Goal: Information Seeking & Learning: Learn about a topic

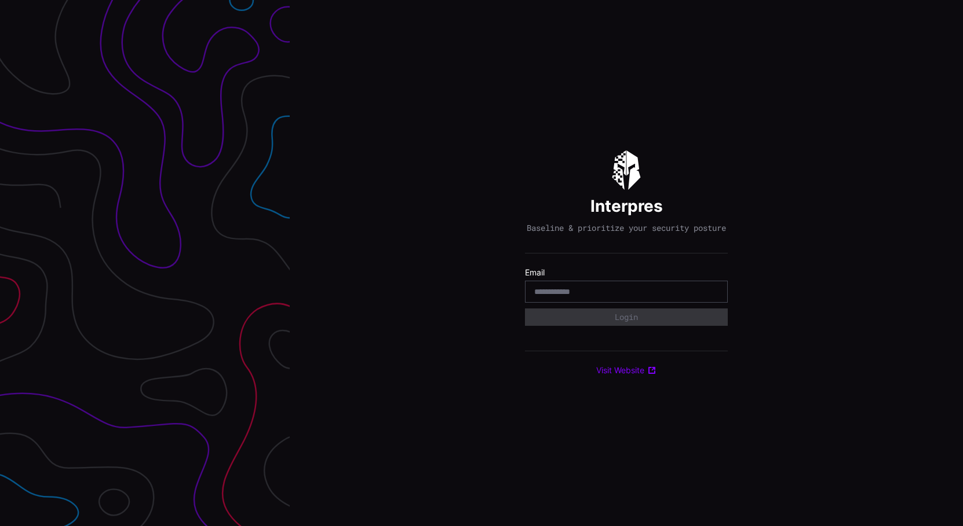
click at [634, 297] on input "email" at bounding box center [626, 292] width 184 height 10
type input "**********"
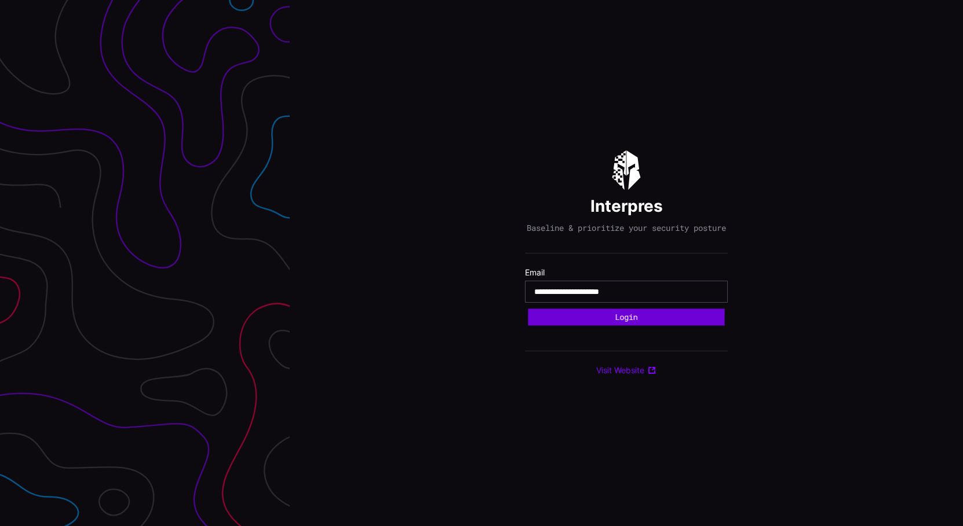
click at [581, 324] on button "Login" at bounding box center [626, 317] width 196 height 17
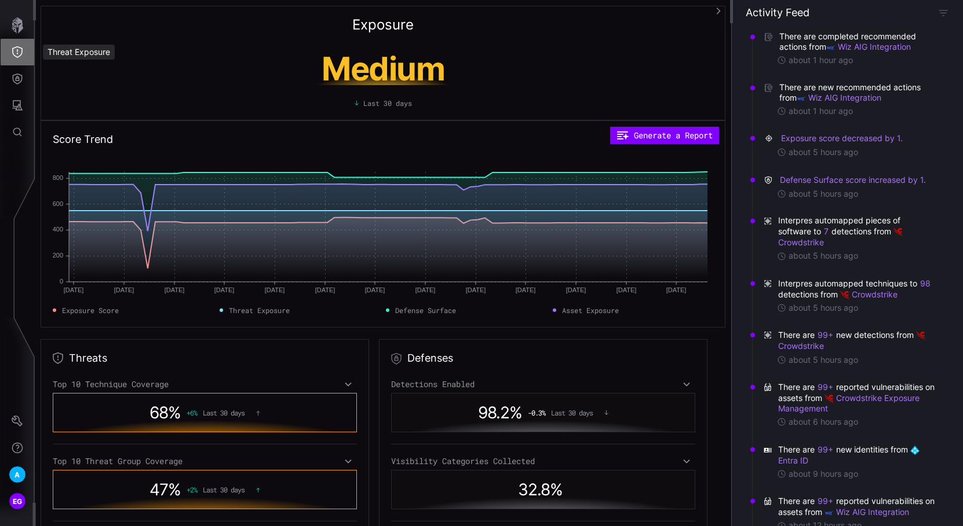
click at [18, 47] on icon "Threat Exposure" at bounding box center [18, 52] width 12 height 12
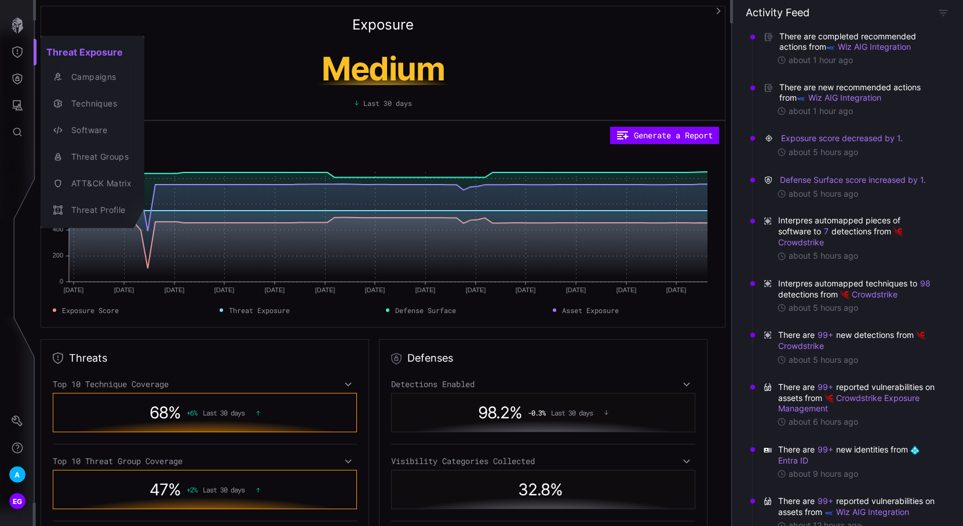
click at [17, 80] on div at bounding box center [481, 263] width 963 height 526
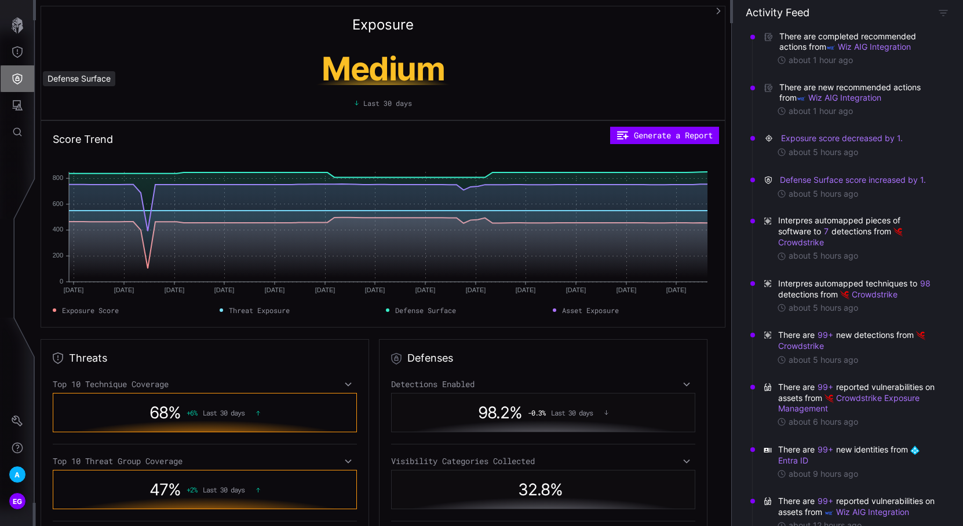
click at [21, 78] on icon "Defense Surface" at bounding box center [18, 79] width 12 height 12
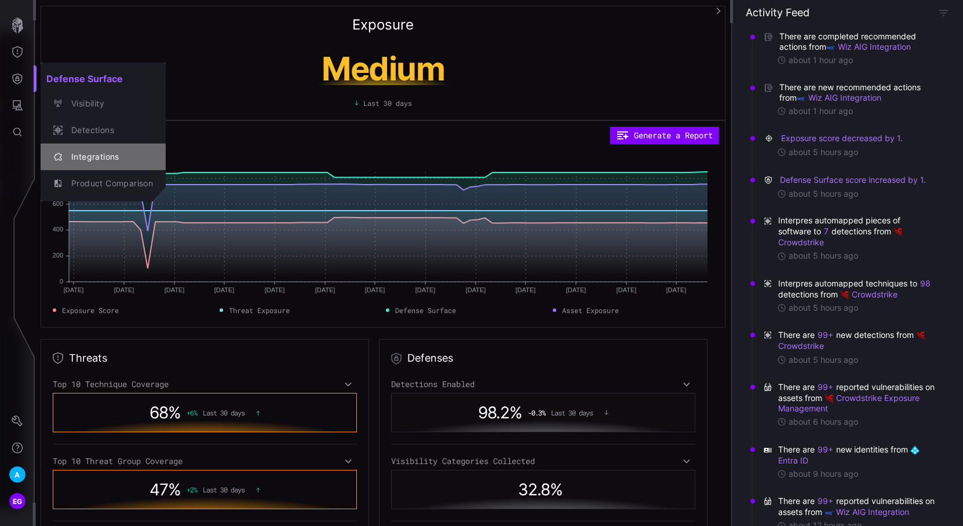
click at [96, 154] on div "Integrations" at bounding box center [108, 157] width 87 height 14
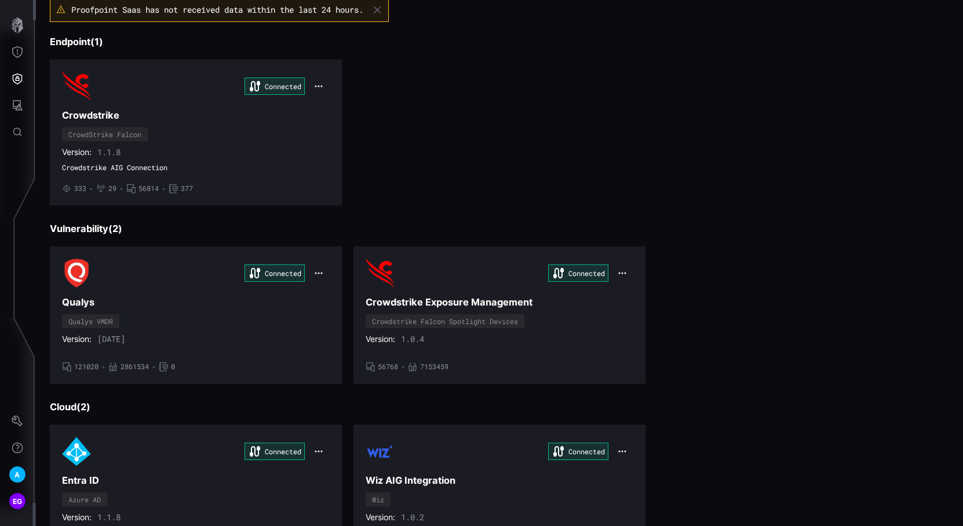
scroll to position [58, 0]
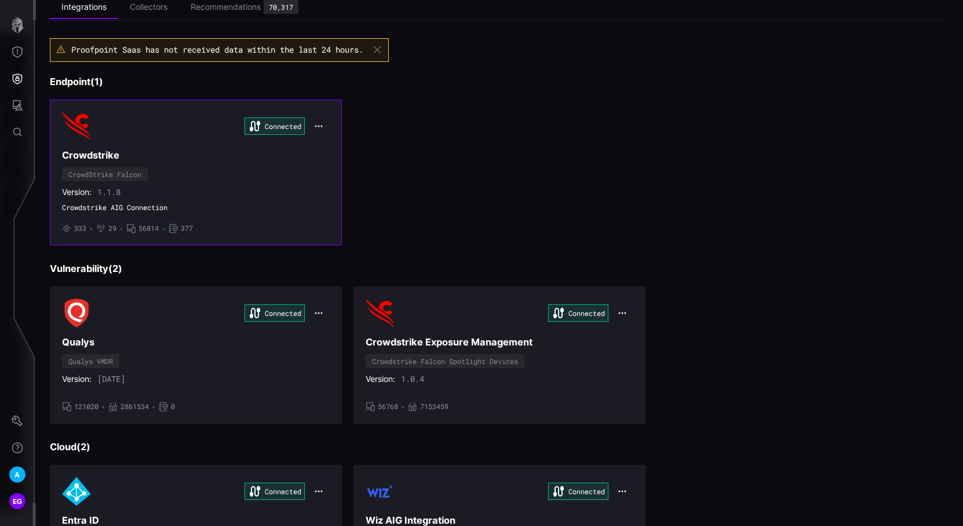
click at [77, 229] on span "333" at bounding box center [80, 228] width 12 height 9
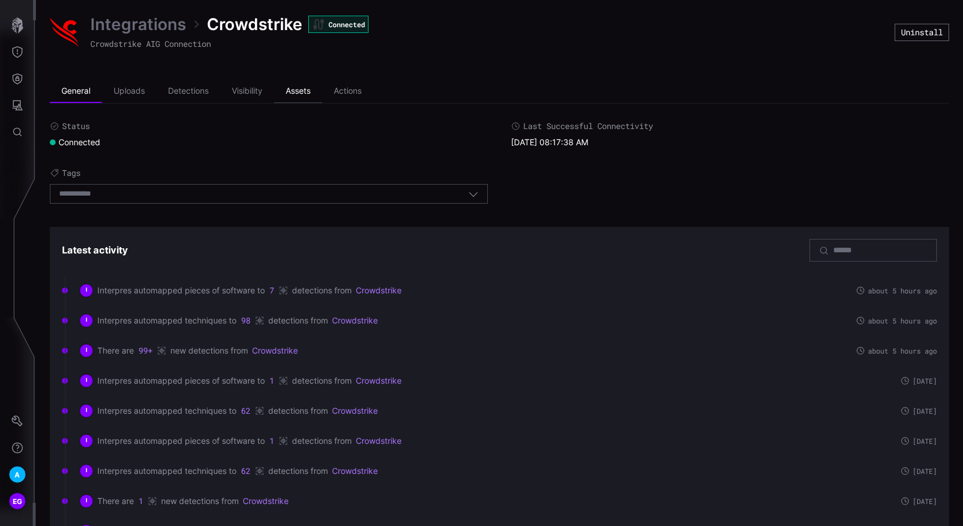
click at [299, 94] on li "Assets" at bounding box center [298, 91] width 48 height 23
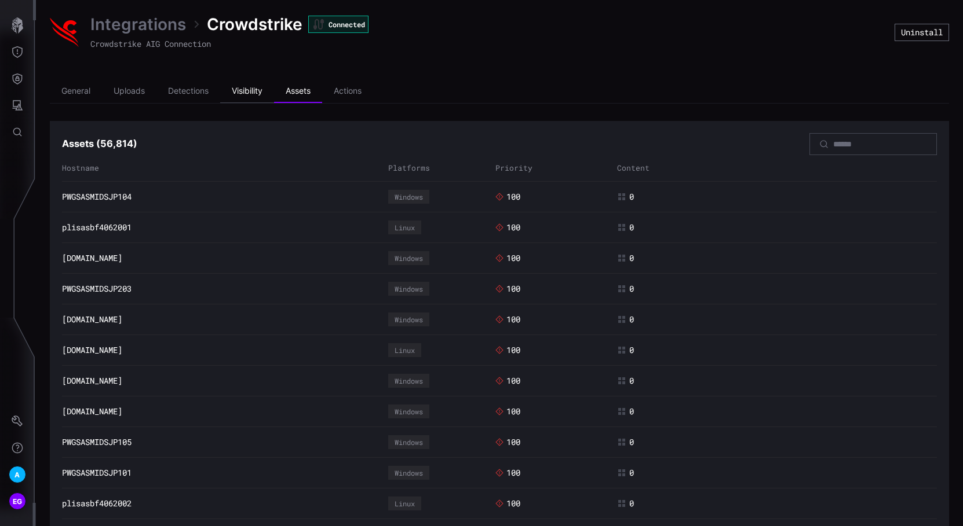
click at [253, 94] on li "Visibility" at bounding box center [247, 91] width 54 height 23
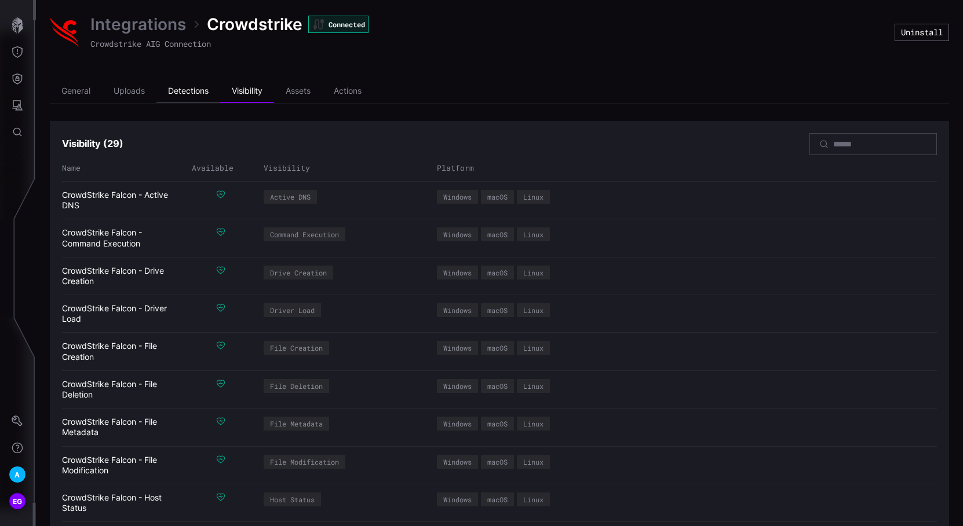
click at [180, 94] on li "Detections" at bounding box center [188, 91] width 64 height 23
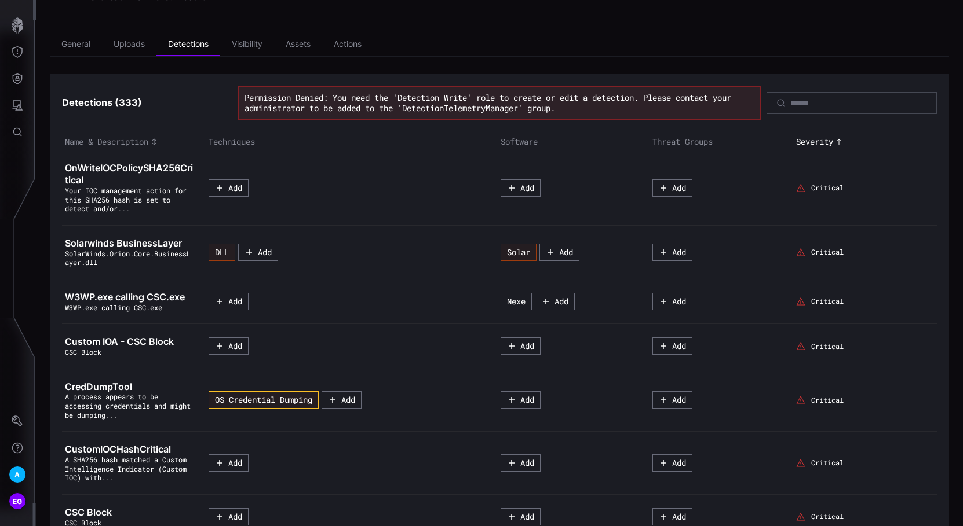
scroll to position [7, 0]
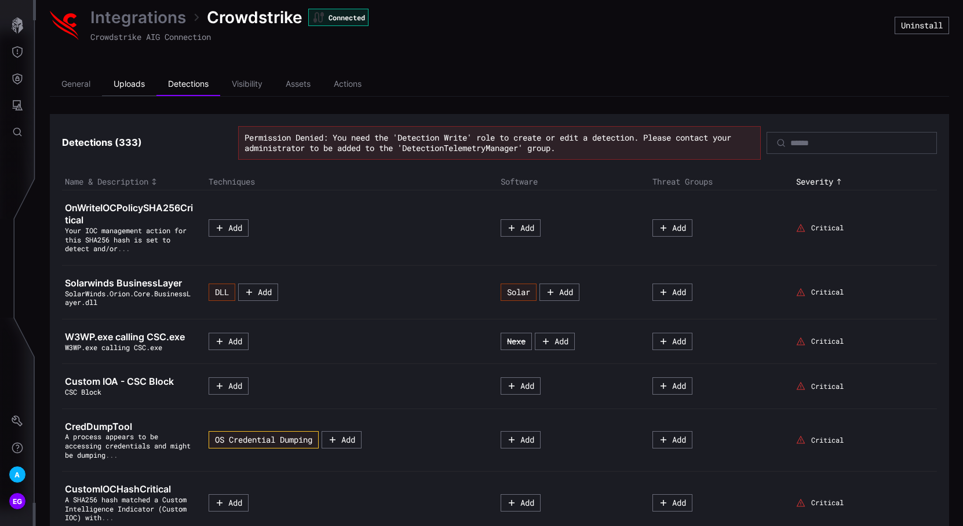
click at [134, 86] on li "Uploads" at bounding box center [129, 84] width 54 height 23
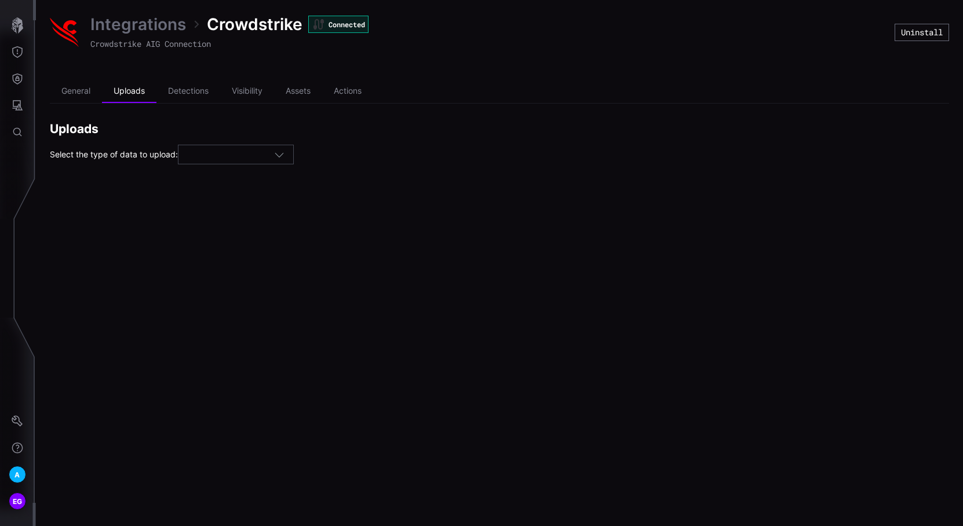
click at [284, 154] on icon "button" at bounding box center [279, 154] width 10 height 10
click at [214, 174] on span "Visibility" at bounding box center [204, 173] width 31 height 10
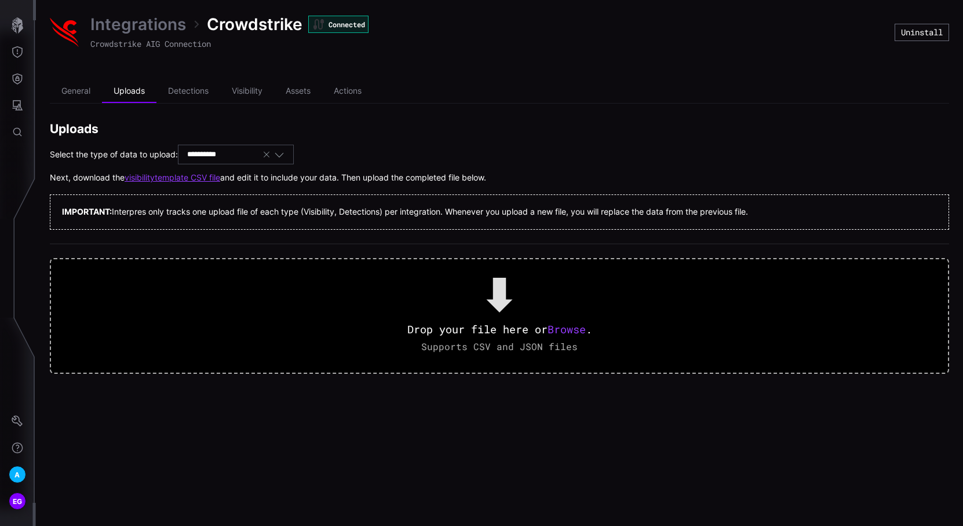
type input "**********"
click at [431, 131] on h2 "Uploads" at bounding box center [499, 129] width 899 height 16
click at [271, 156] on icon "button" at bounding box center [266, 154] width 9 height 9
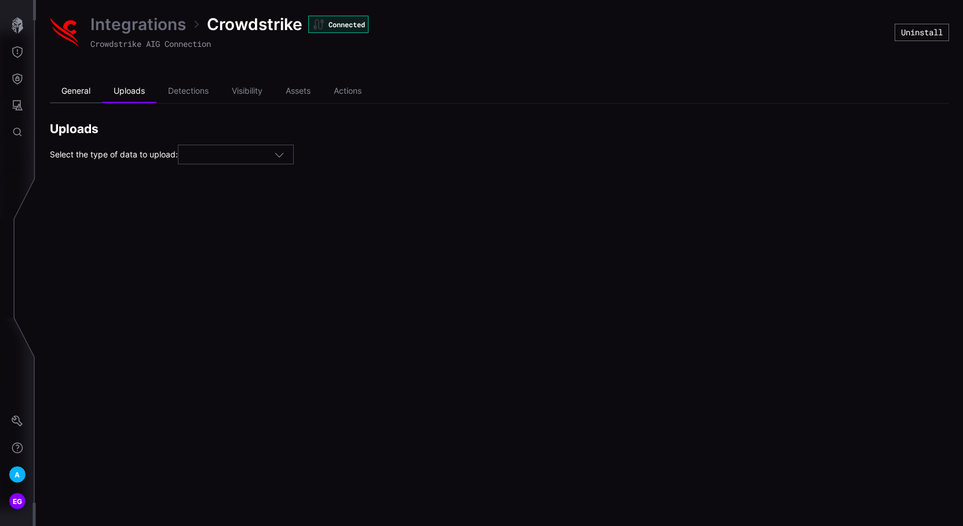
click at [77, 96] on li "General" at bounding box center [76, 91] width 52 height 23
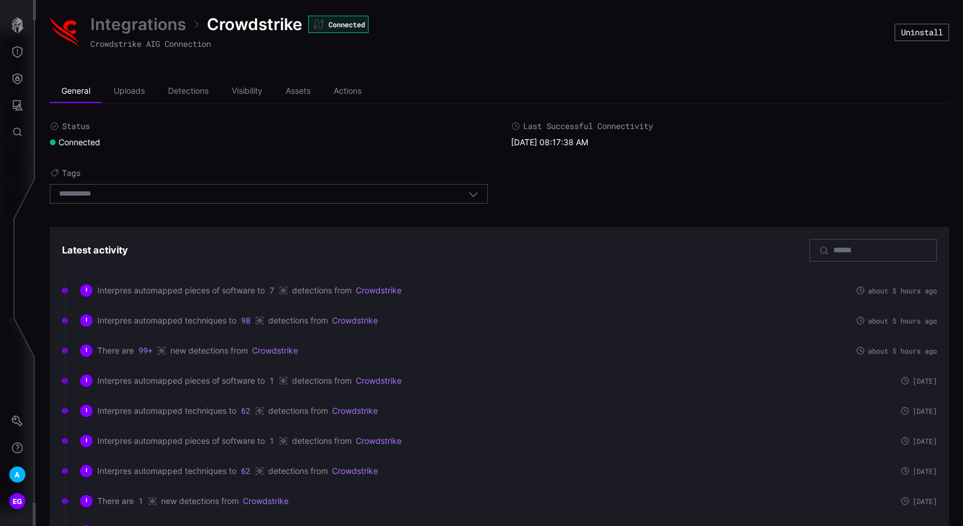
click at [468, 191] on icon "button" at bounding box center [473, 194] width 10 height 10
click at [469, 195] on icon "button" at bounding box center [473, 194] width 10 height 10
click at [171, 189] on div "Select tags" at bounding box center [263, 194] width 409 height 10
click at [18, 59] on button "Threat Exposure" at bounding box center [18, 52] width 34 height 27
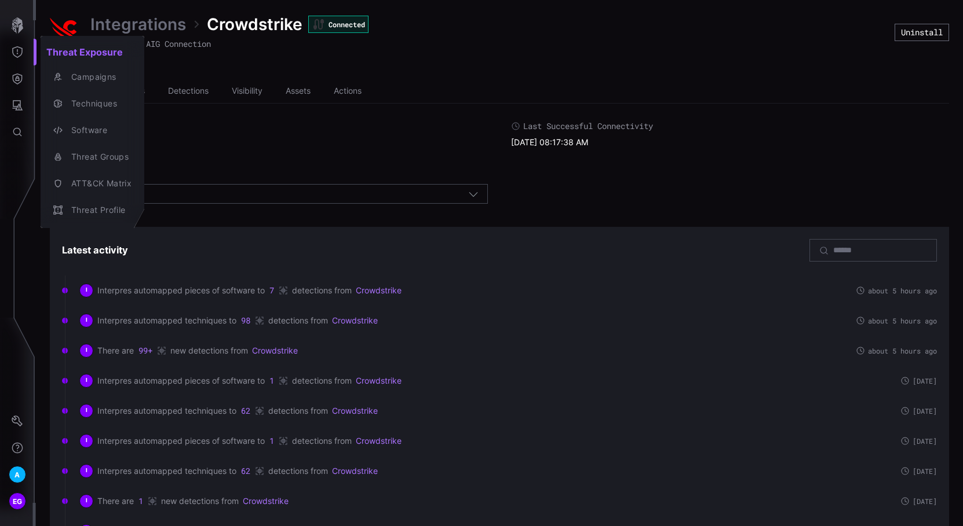
click at [19, 76] on div at bounding box center [481, 263] width 963 height 526
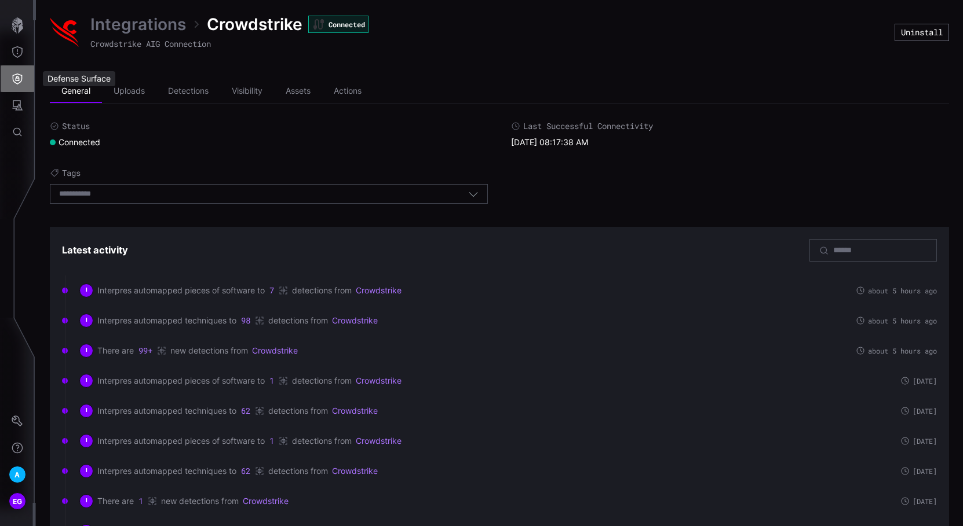
click at [21, 78] on icon "Defense Surface" at bounding box center [18, 79] width 12 height 12
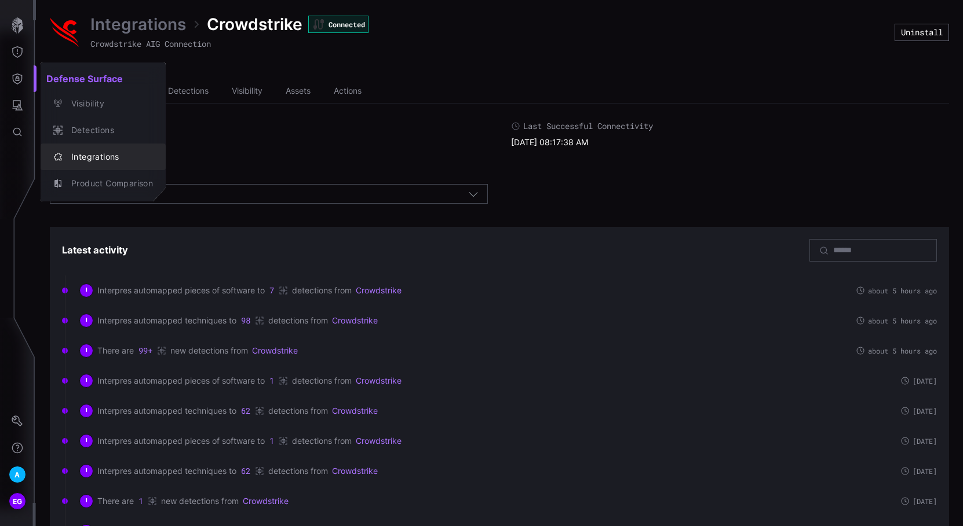
click at [103, 158] on div "Integrations" at bounding box center [108, 157] width 87 height 14
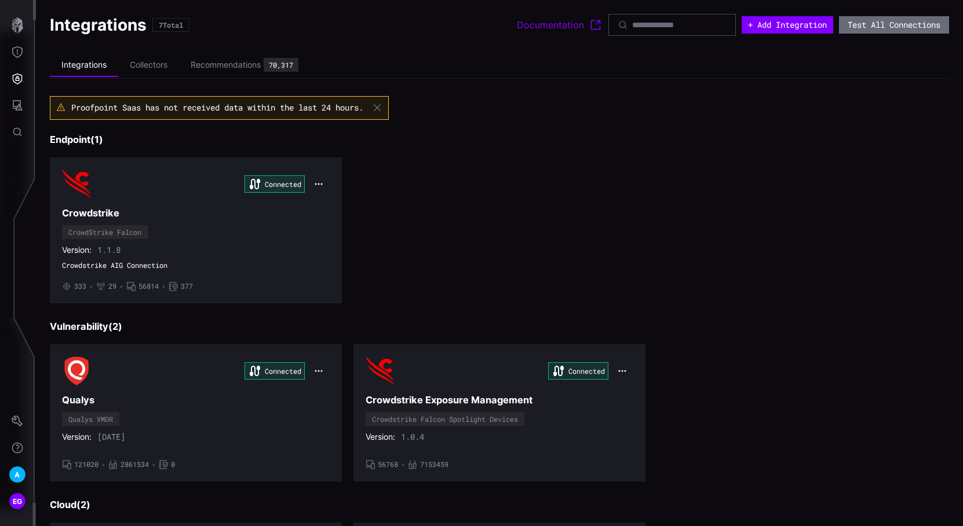
scroll to position [174, 0]
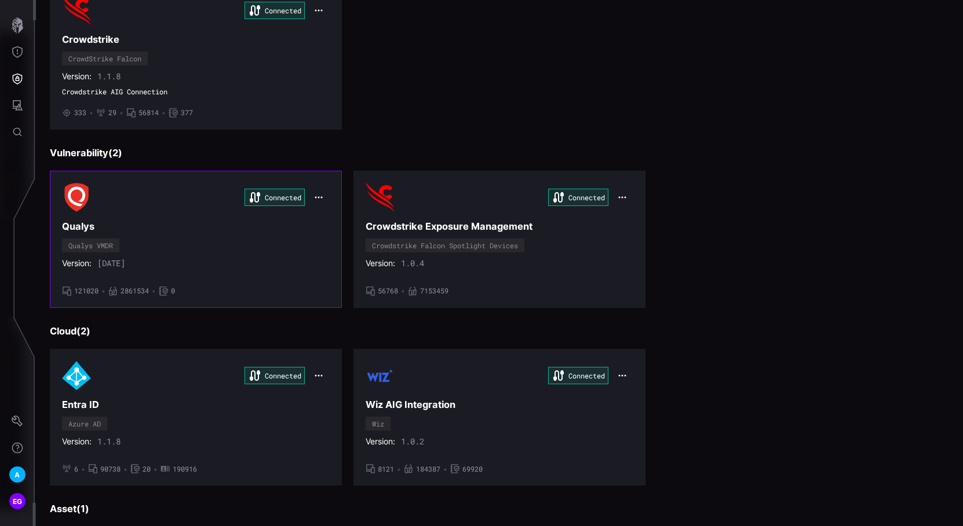
click at [76, 287] on span "121020" at bounding box center [86, 291] width 24 height 9
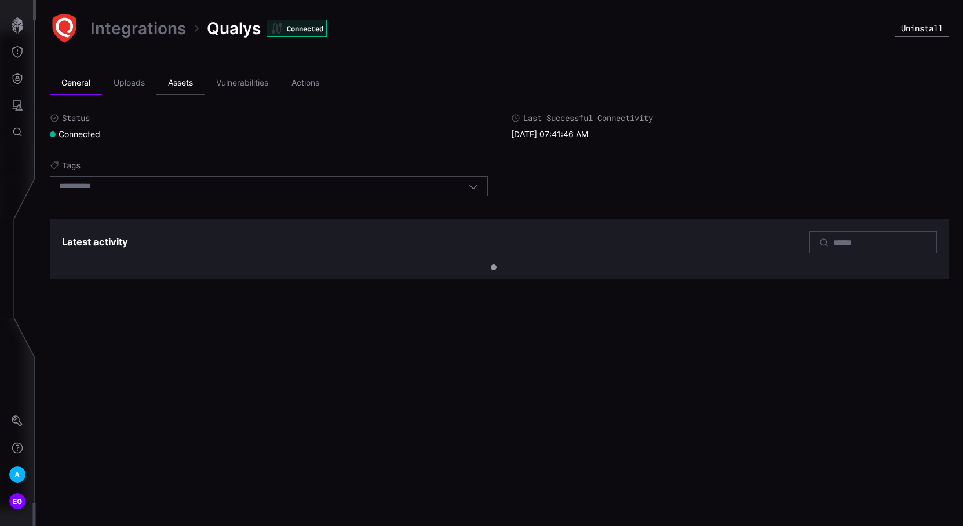
click at [185, 80] on li "Assets" at bounding box center [180, 83] width 48 height 23
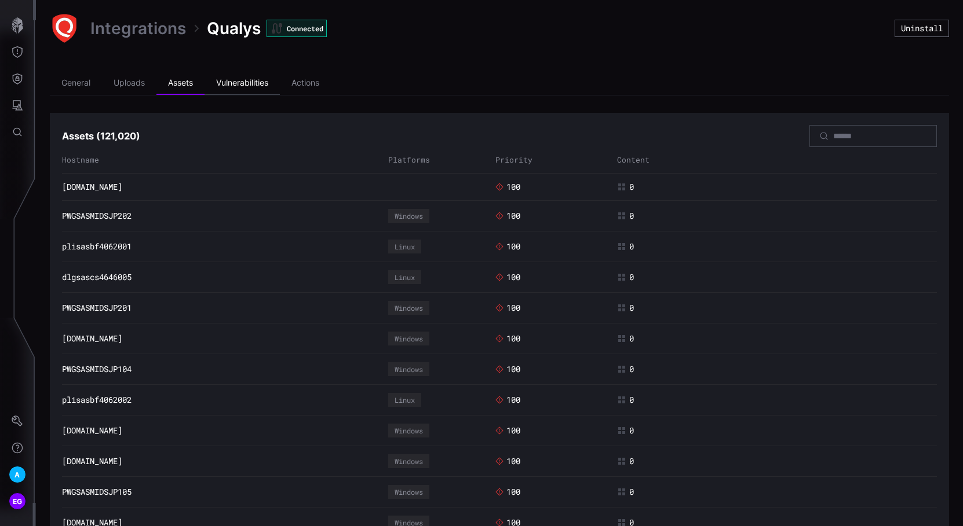
click at [248, 81] on li "Vulnerabilities" at bounding box center [241, 83] width 75 height 23
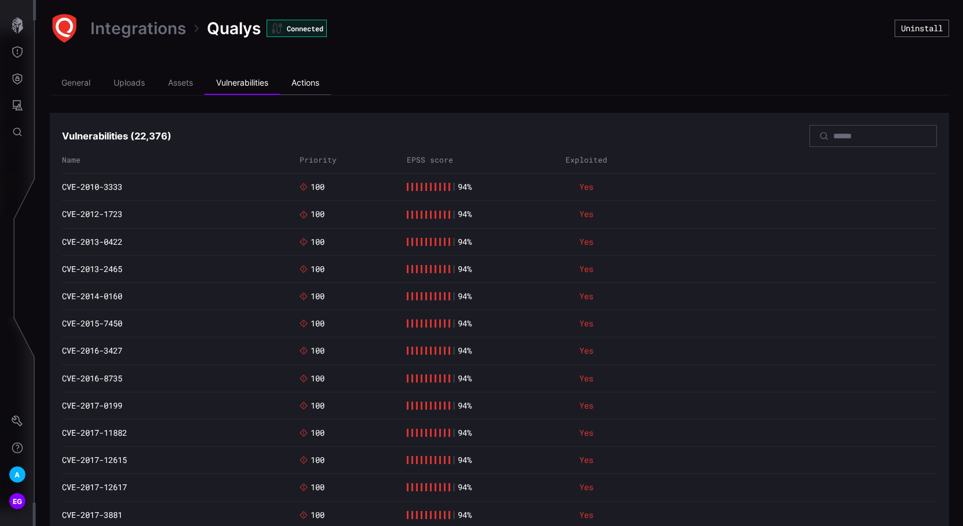
click at [317, 82] on li "Actions" at bounding box center [305, 83] width 51 height 23
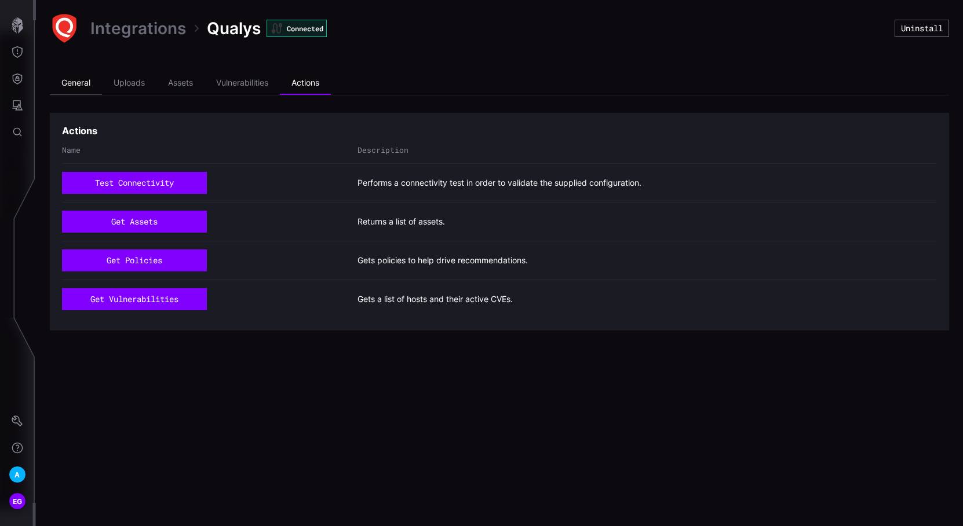
click at [81, 86] on li "General" at bounding box center [76, 83] width 52 height 23
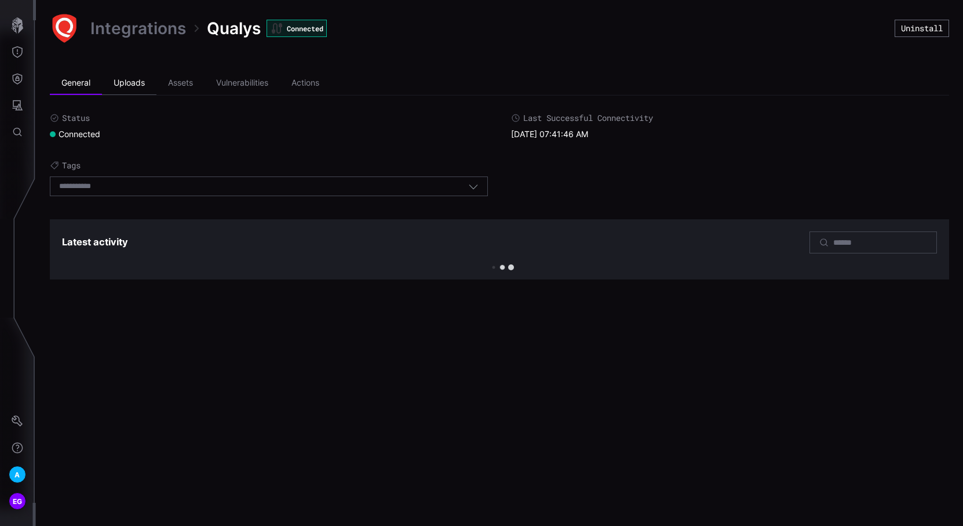
click at [115, 84] on li "Uploads" at bounding box center [129, 83] width 54 height 23
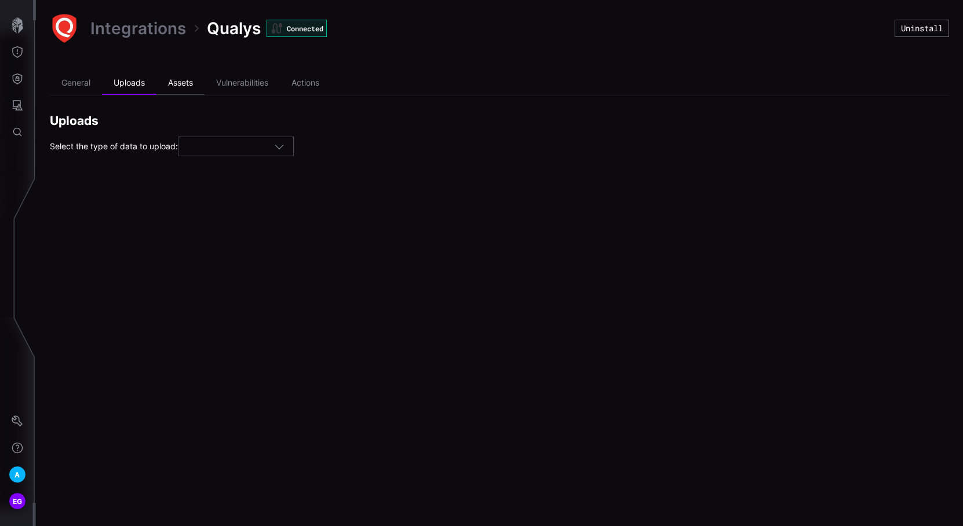
click at [189, 79] on li "Assets" at bounding box center [180, 83] width 48 height 23
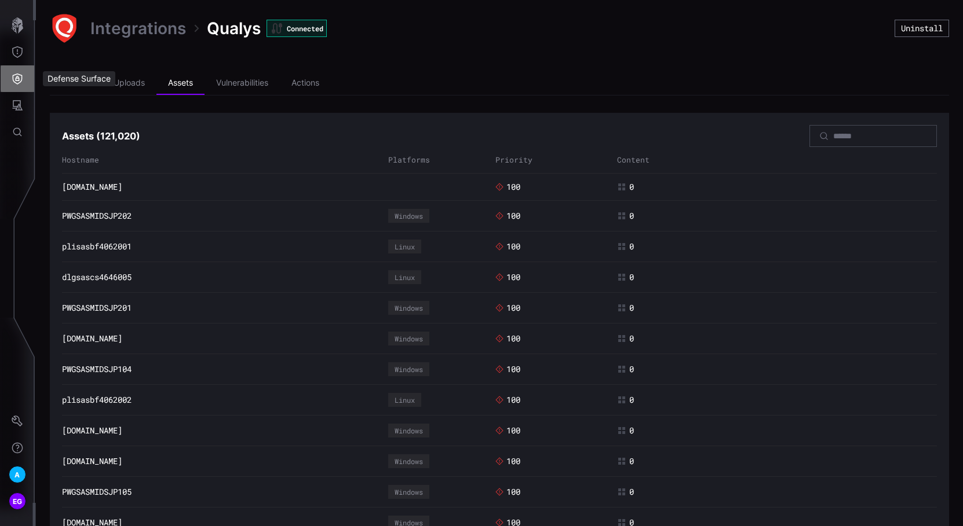
click at [19, 78] on icon "Defense Surface" at bounding box center [18, 79] width 10 height 11
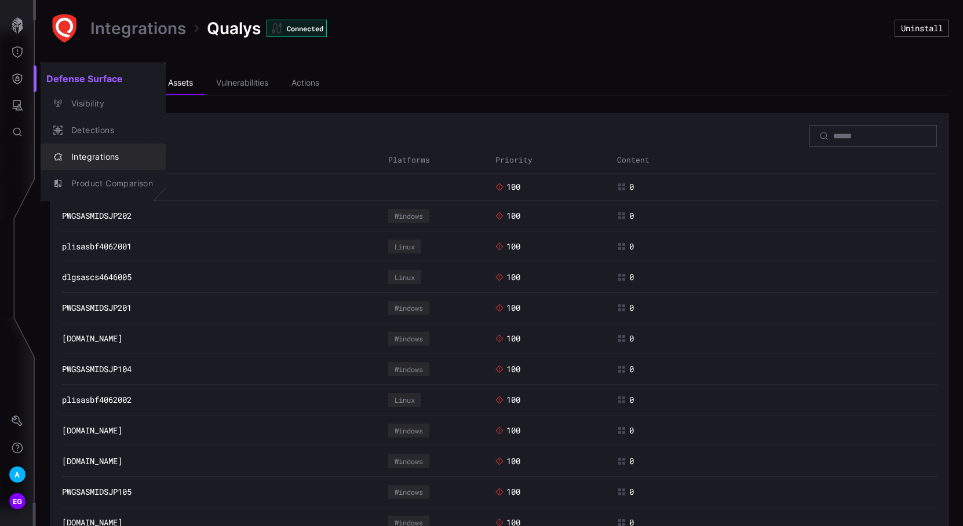
click at [101, 155] on div "Integrations" at bounding box center [108, 157] width 87 height 14
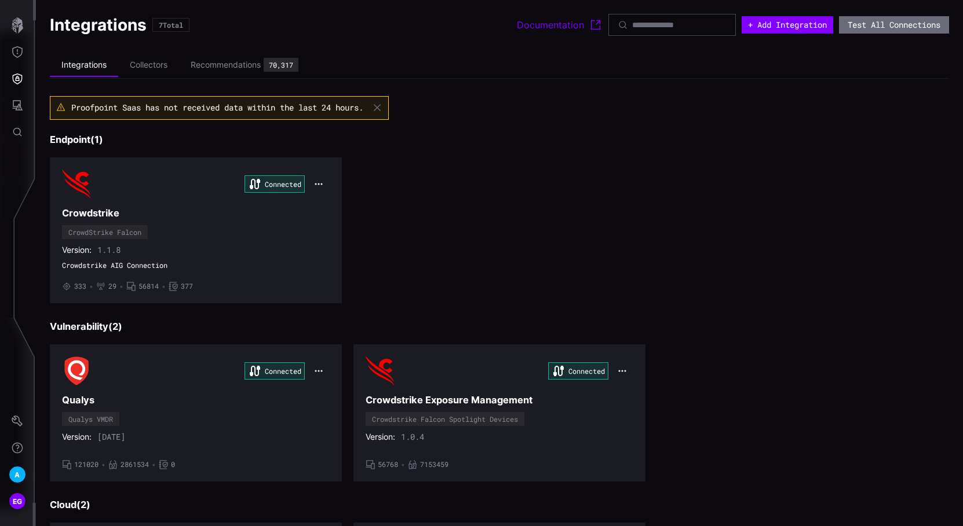
scroll to position [174, 0]
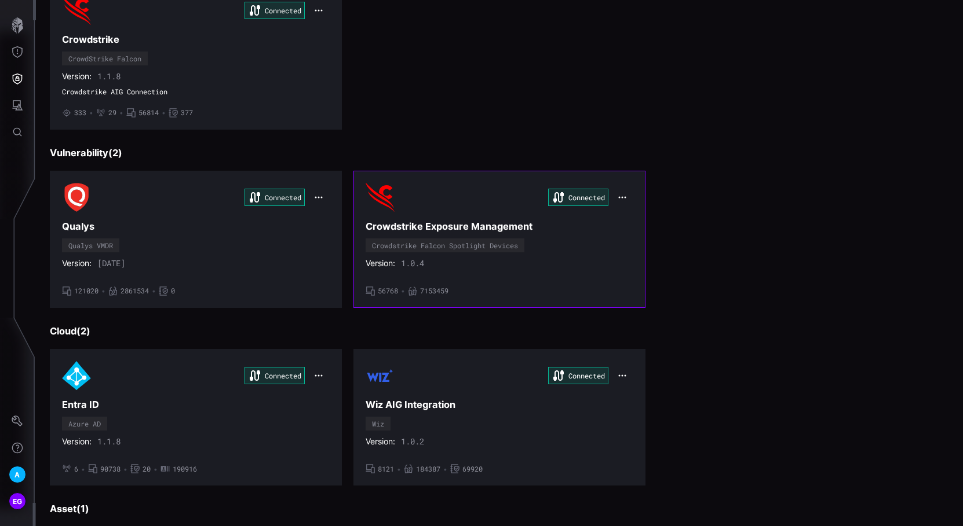
click at [414, 221] on h3 "Crowdstrike Exposure Management" at bounding box center [499, 227] width 268 height 12
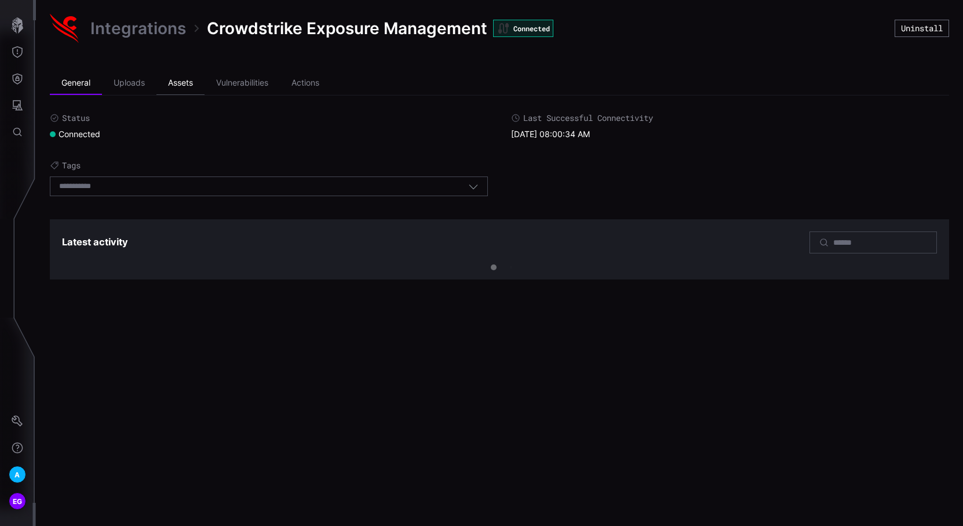
drag, startPoint x: 185, startPoint y: 82, endPoint x: 256, endPoint y: 110, distance: 76.1
click at [190, 84] on li "Assets" at bounding box center [180, 83] width 48 height 23
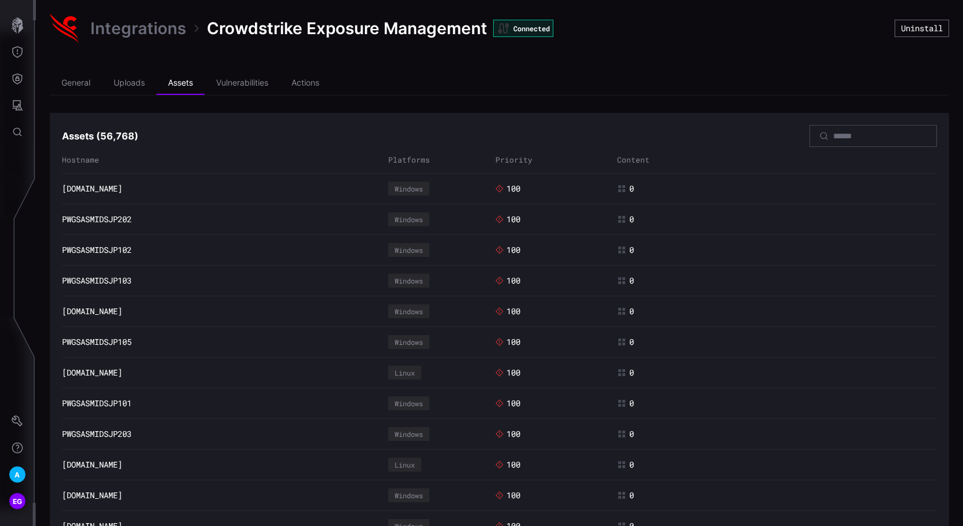
drag, startPoint x: 236, startPoint y: 79, endPoint x: 302, endPoint y: 113, distance: 74.6
click at [253, 83] on li "Vulnerabilities" at bounding box center [241, 83] width 75 height 23
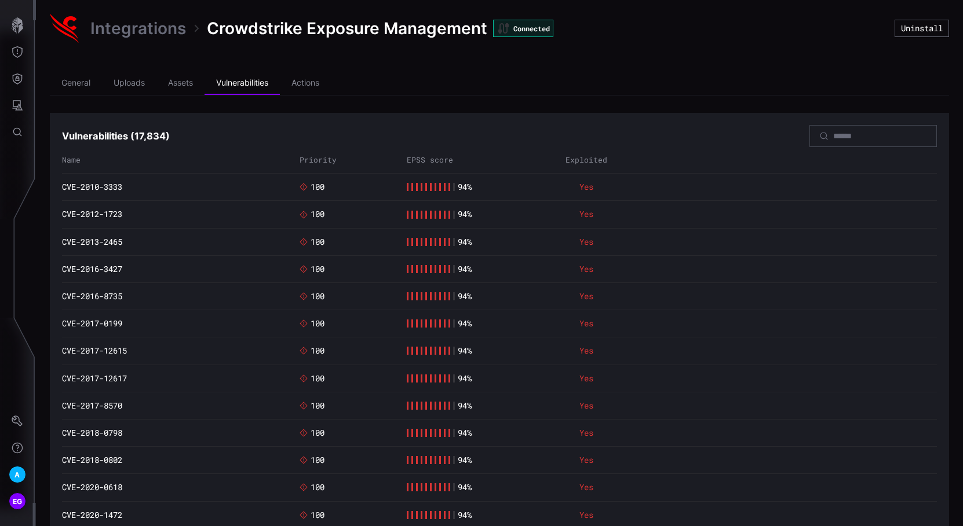
drag, startPoint x: 304, startPoint y: 81, endPoint x: 357, endPoint y: 105, distance: 58.8
click at [313, 85] on li "Actions" at bounding box center [305, 83] width 51 height 23
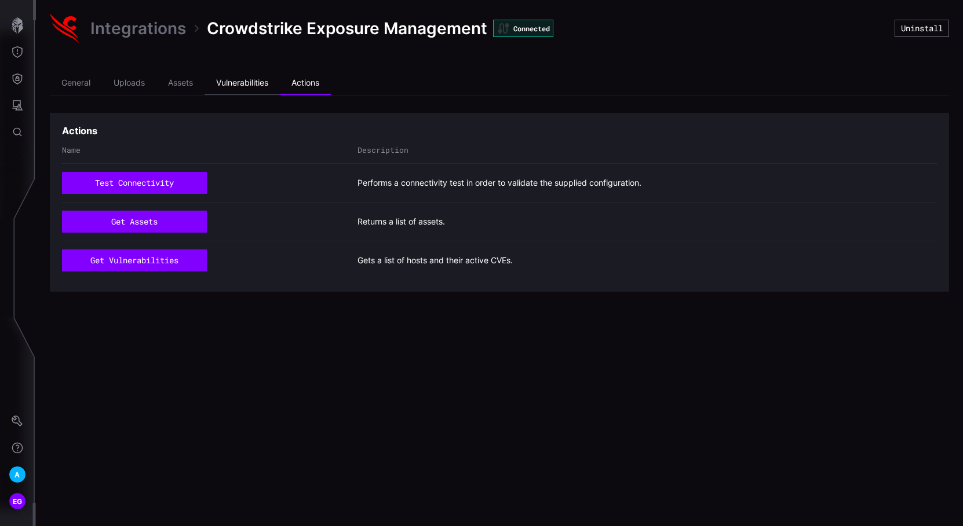
click at [233, 83] on li "Vulnerabilities" at bounding box center [241, 83] width 75 height 23
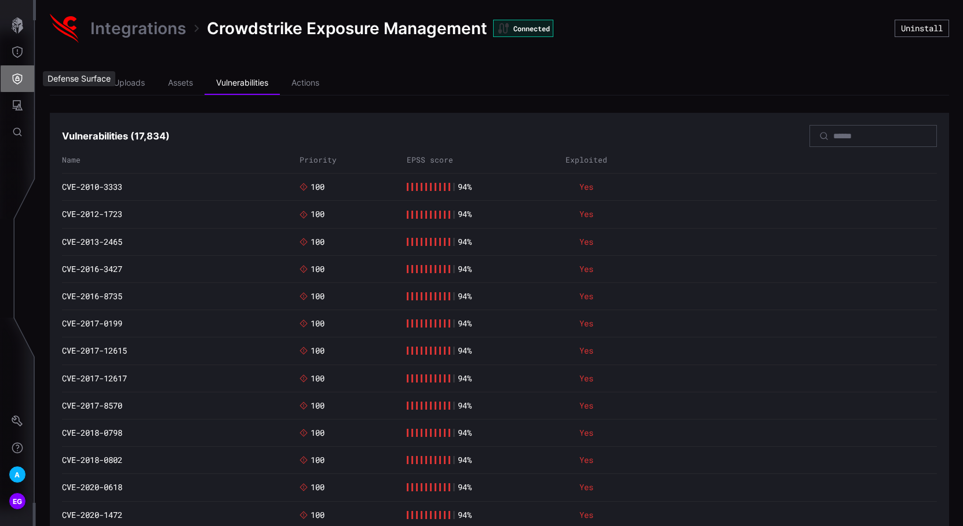
click at [13, 75] on icon "Defense Surface" at bounding box center [18, 79] width 10 height 11
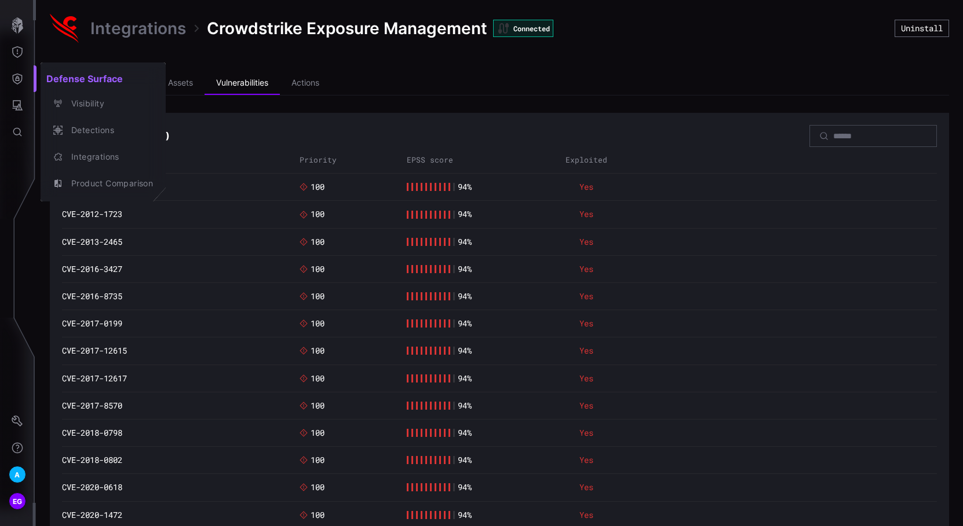
click at [310, 86] on div at bounding box center [481, 263] width 963 height 526
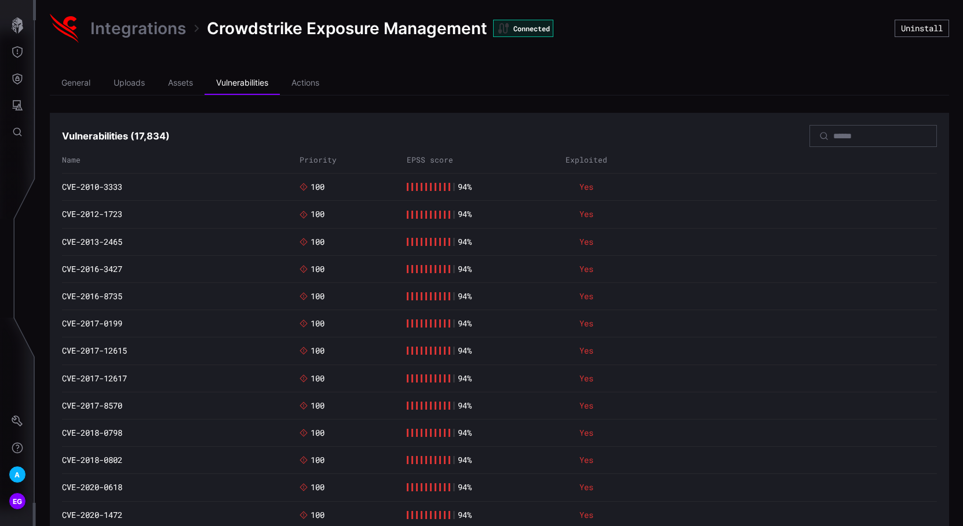
click at [310, 86] on li "Actions" at bounding box center [305, 83] width 51 height 23
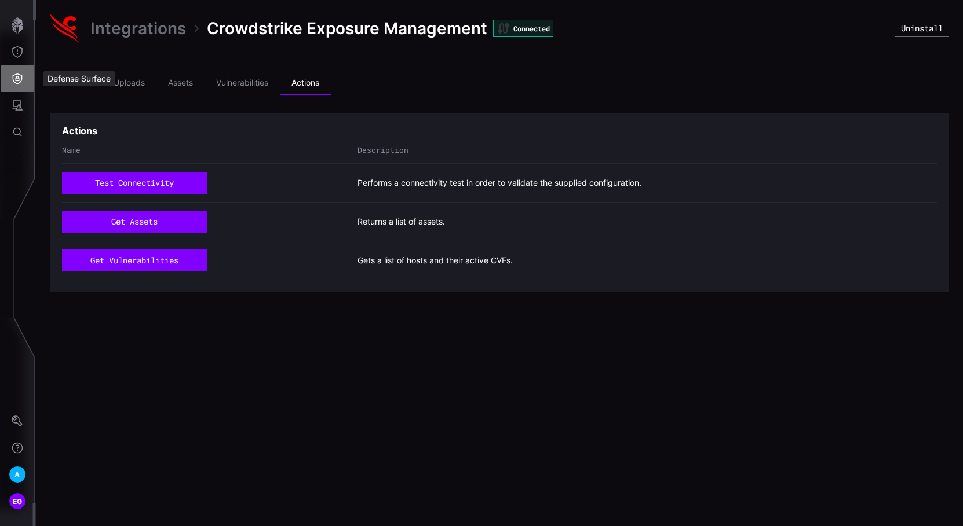
click at [22, 75] on icon "Defense Surface" at bounding box center [18, 79] width 10 height 11
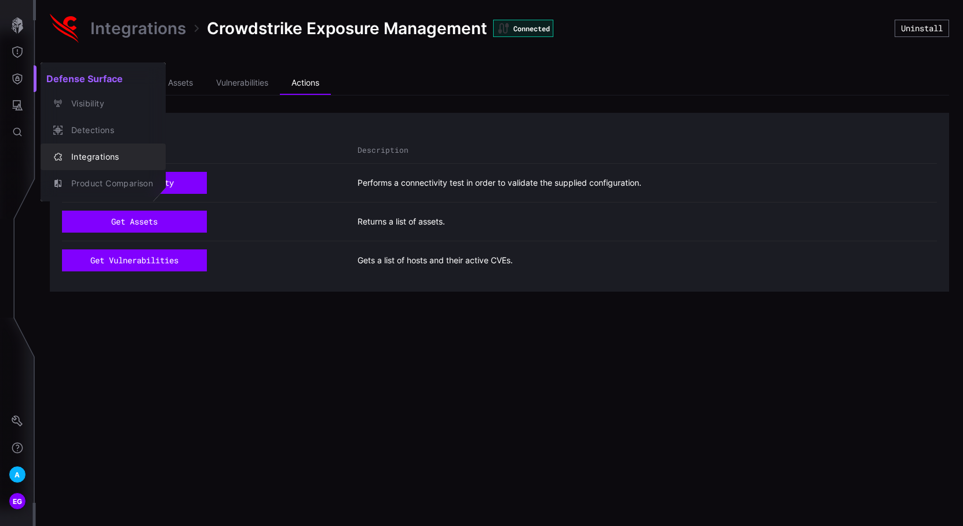
click at [123, 158] on div "Integrations" at bounding box center [108, 157] width 87 height 14
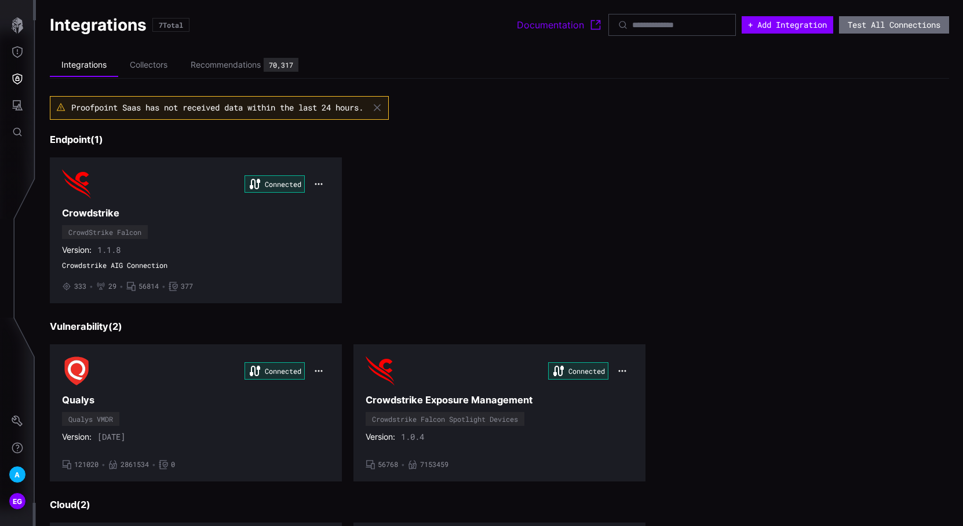
scroll to position [290, 0]
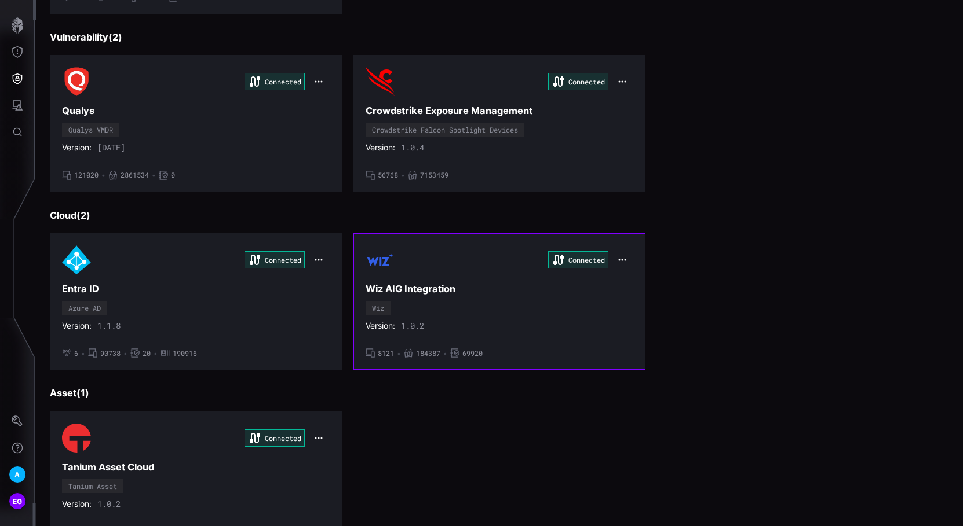
click at [435, 273] on div "Connected" at bounding box center [499, 260] width 268 height 29
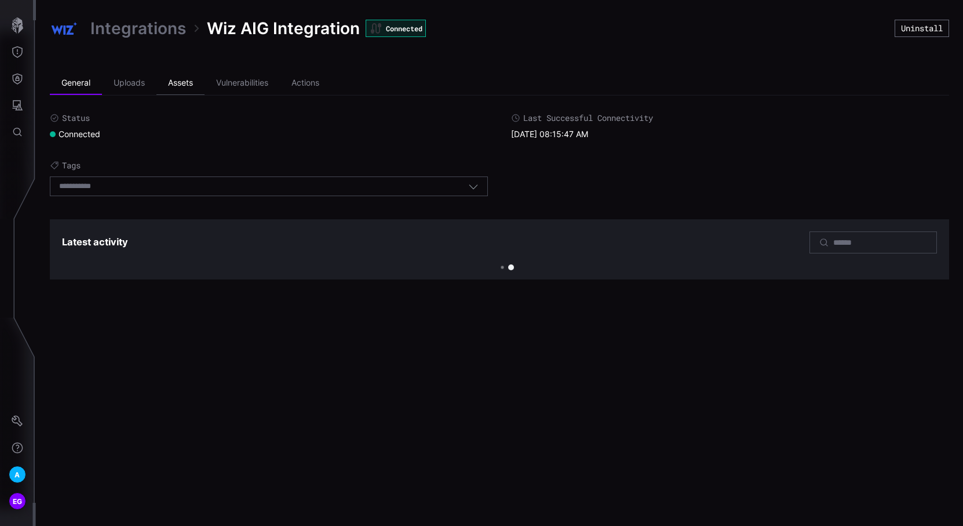
click at [190, 82] on li "Assets" at bounding box center [180, 83] width 48 height 23
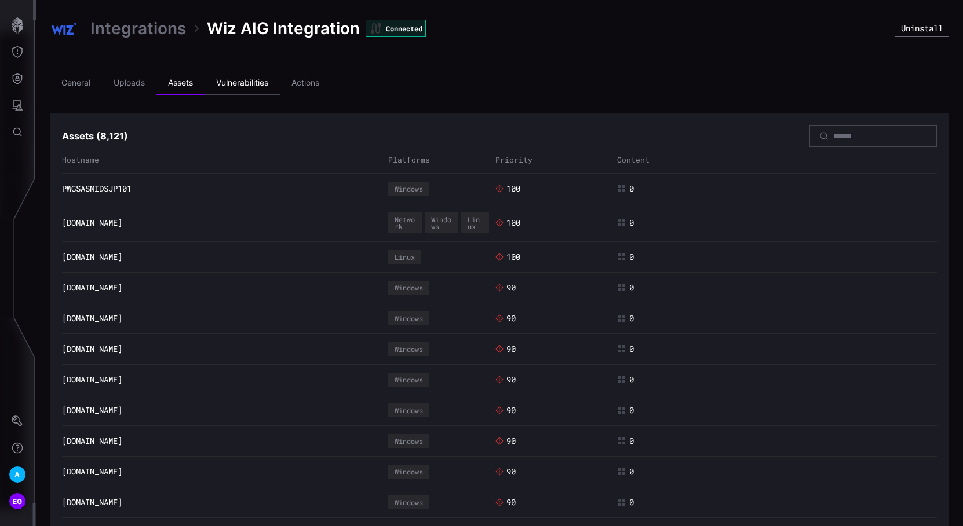
click at [236, 85] on li "Vulnerabilities" at bounding box center [241, 83] width 75 height 23
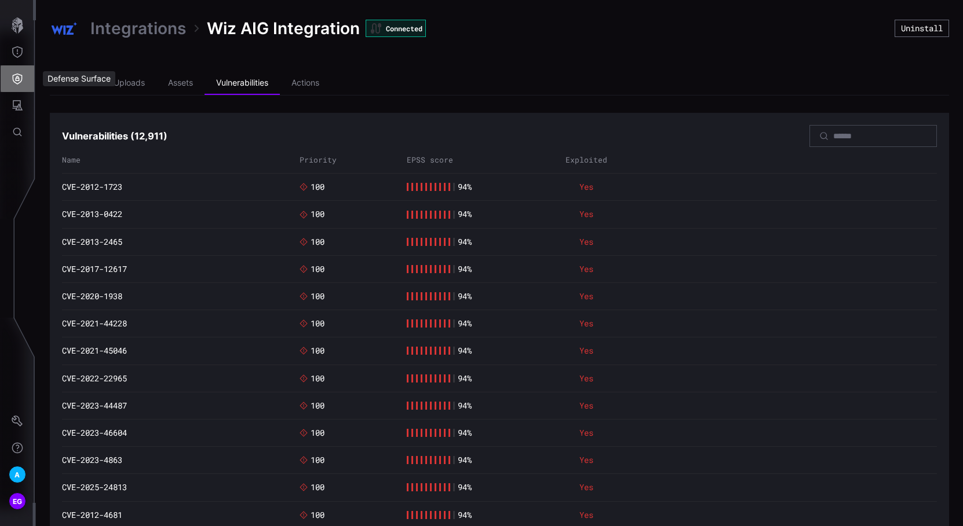
click at [18, 78] on icon "Defense Surface" at bounding box center [18, 79] width 10 height 11
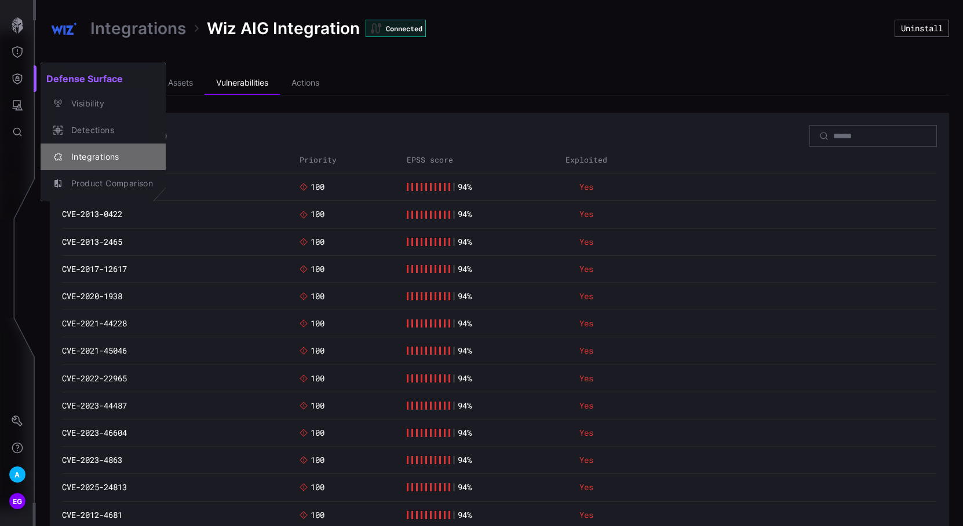
click at [105, 159] on div "Integrations" at bounding box center [108, 157] width 87 height 14
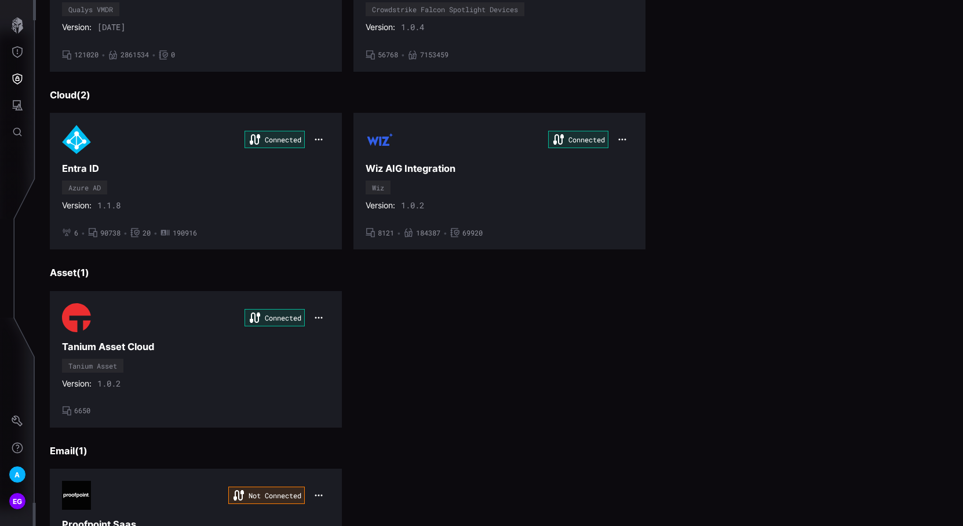
scroll to position [463, 0]
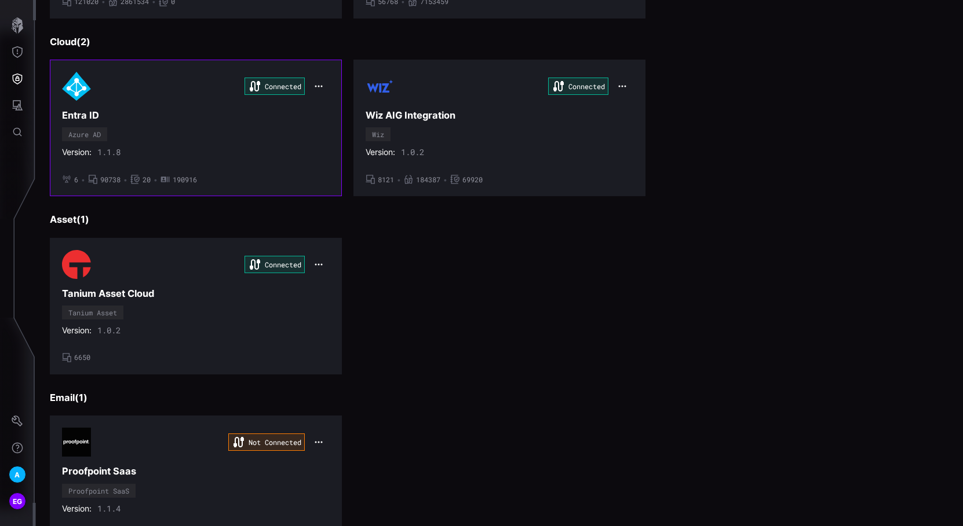
click at [126, 108] on div "Connected Entra ID Azure AD Version: 1.1.8 • 6 • 90738 • 20 • 190916" at bounding box center [196, 128] width 268 height 112
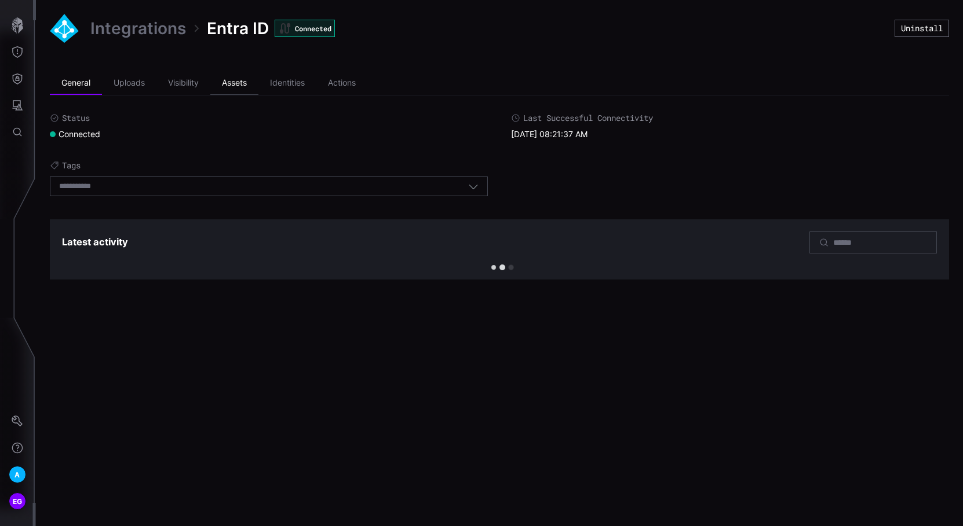
click at [232, 81] on li "Assets" at bounding box center [234, 83] width 48 height 23
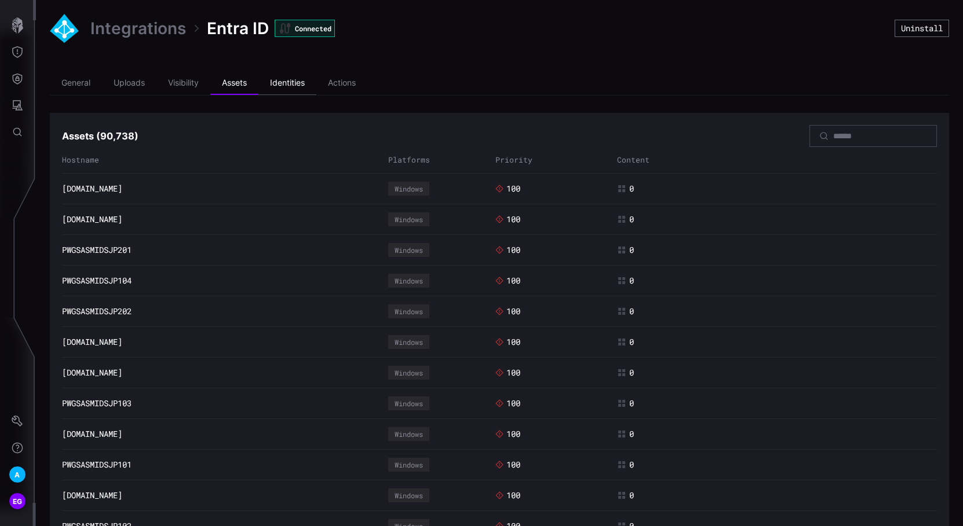
click at [294, 86] on li "Identities" at bounding box center [287, 83] width 58 height 23
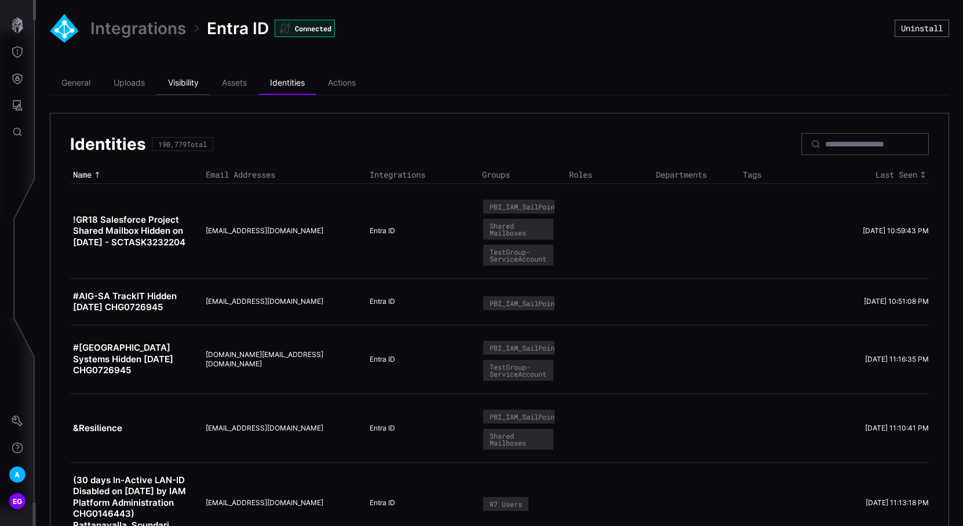
click at [185, 84] on li "Visibility" at bounding box center [183, 83] width 54 height 23
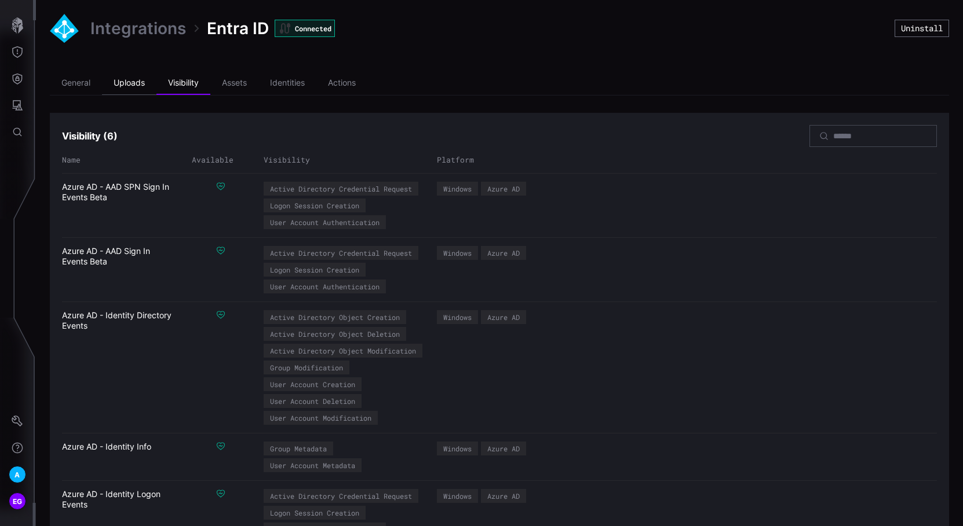
click at [127, 79] on li "Uploads" at bounding box center [129, 83] width 54 height 23
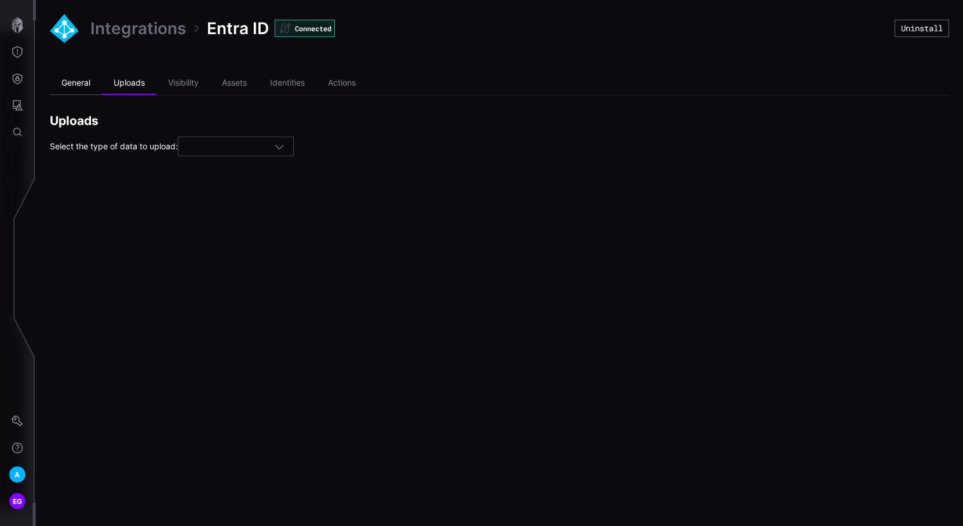
click at [74, 86] on li "General" at bounding box center [76, 83] width 52 height 23
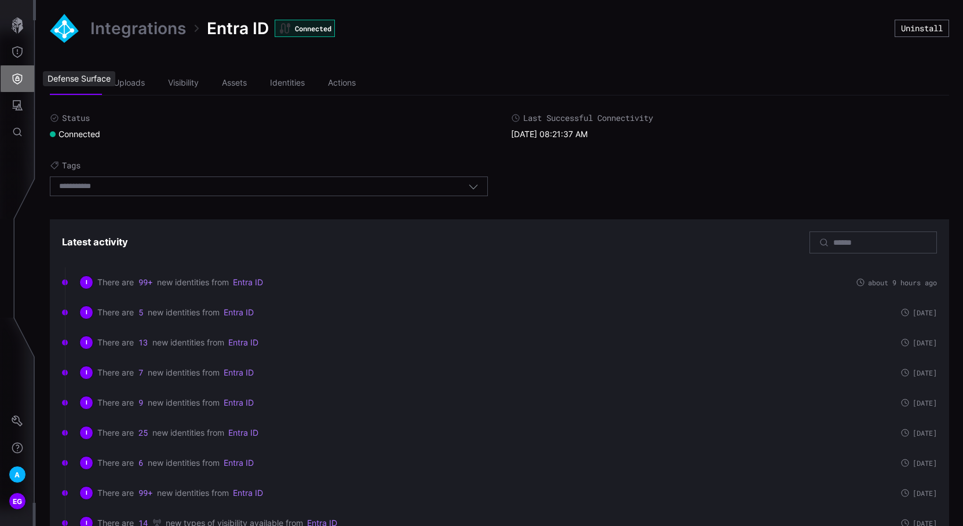
click at [20, 78] on icon "Defense Surface" at bounding box center [18, 79] width 12 height 12
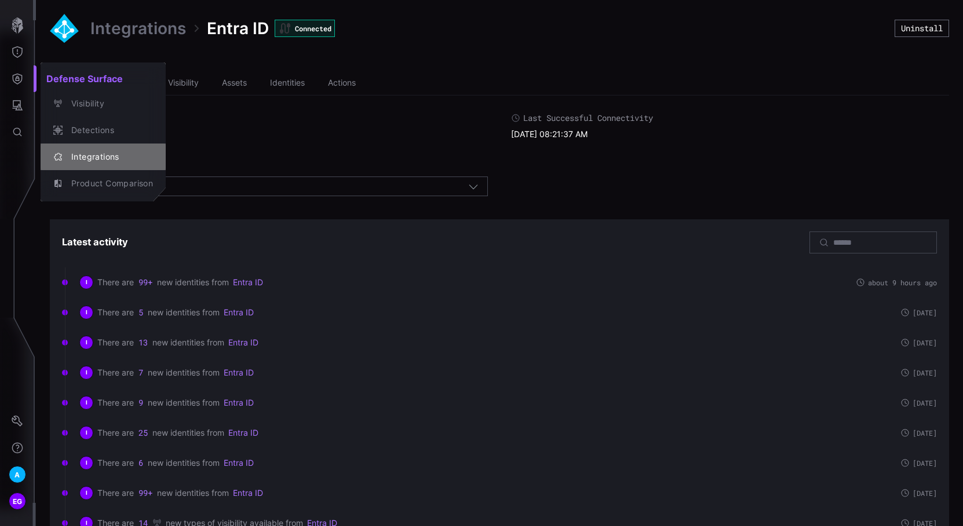
click at [109, 159] on div "Integrations" at bounding box center [108, 157] width 87 height 14
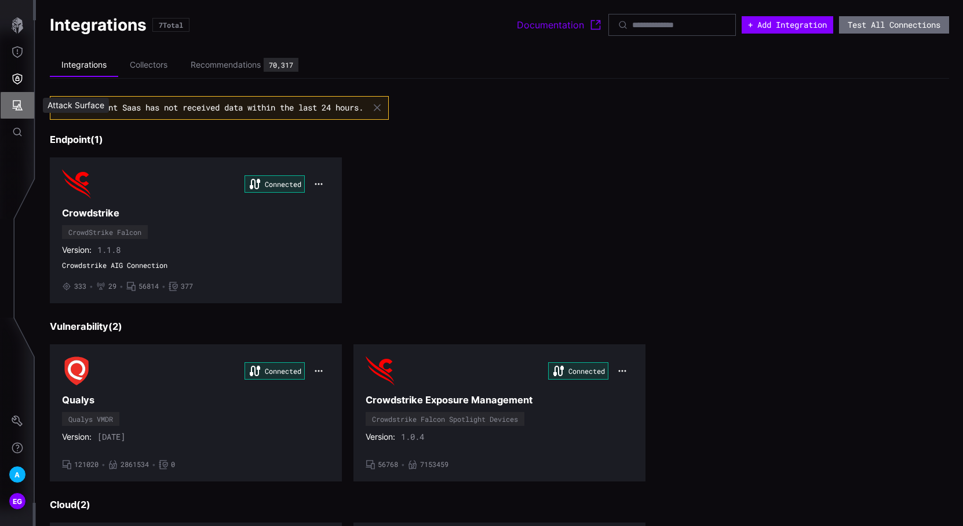
click at [21, 103] on icon "Attack Surface" at bounding box center [18, 106] width 12 height 12
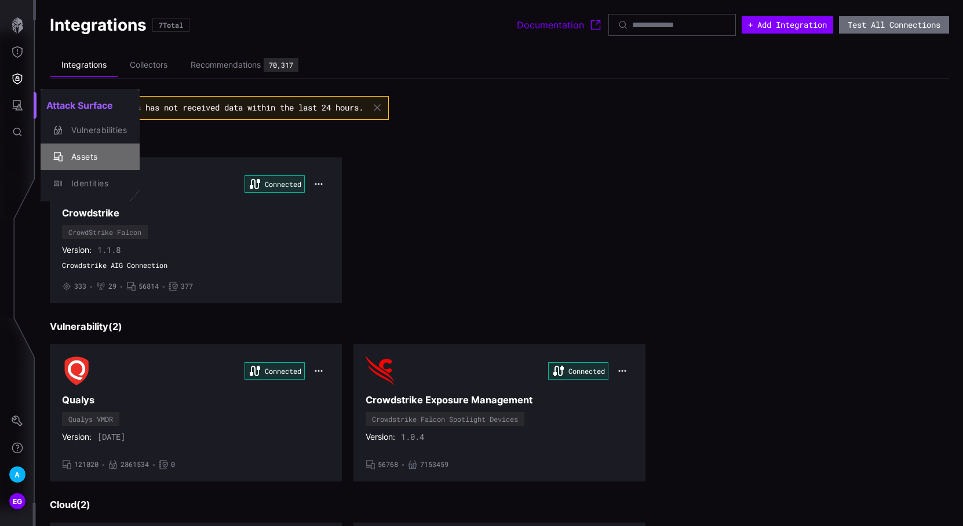
click at [99, 152] on div "Assets" at bounding box center [95, 157] width 61 height 14
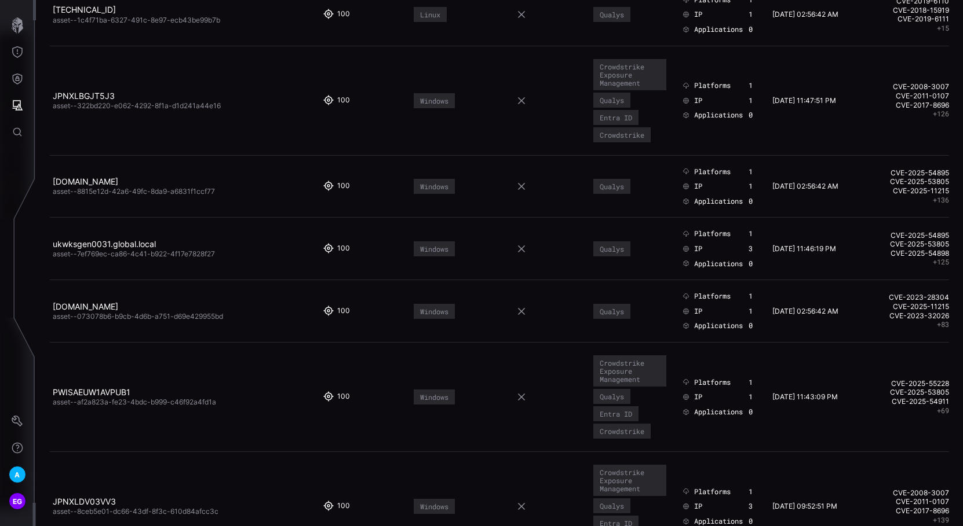
scroll to position [7690, 0]
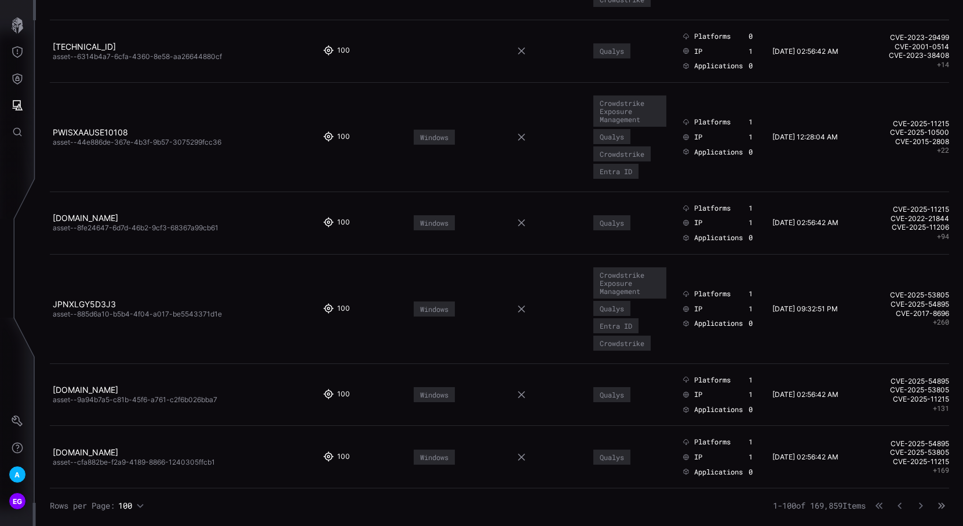
click at [937, 509] on icon "button" at bounding box center [941, 507] width 8 height 8
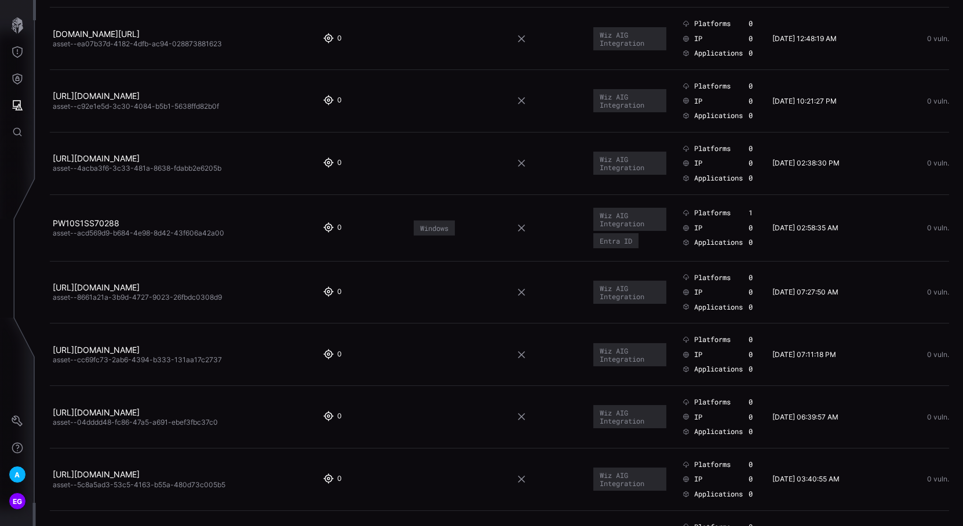
scroll to position [2664, 0]
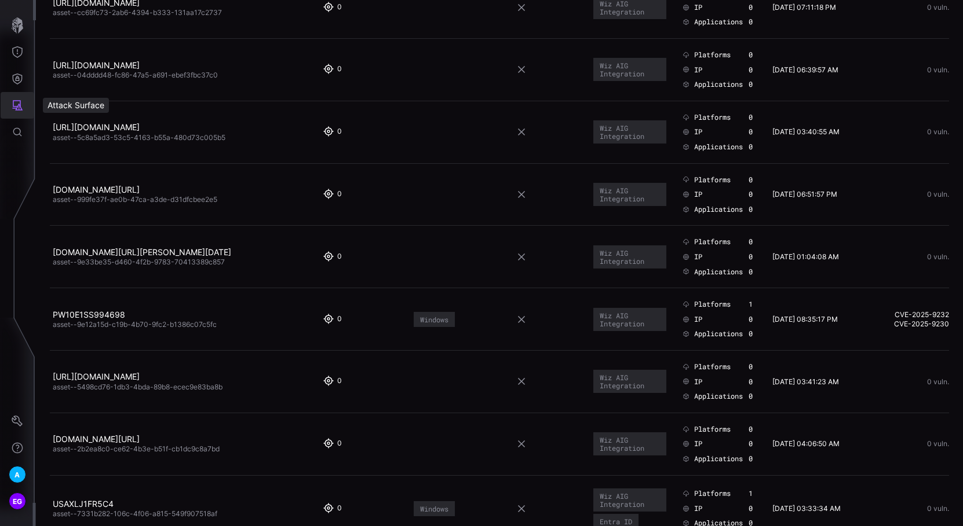
click at [21, 105] on icon "Attack Surface" at bounding box center [18, 106] width 12 height 12
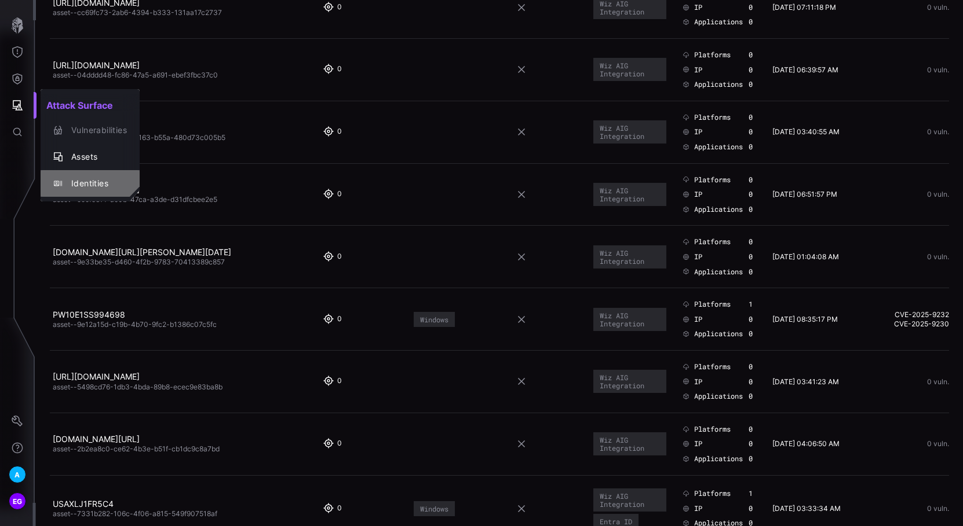
click at [104, 183] on div "Identities" at bounding box center [95, 184] width 61 height 14
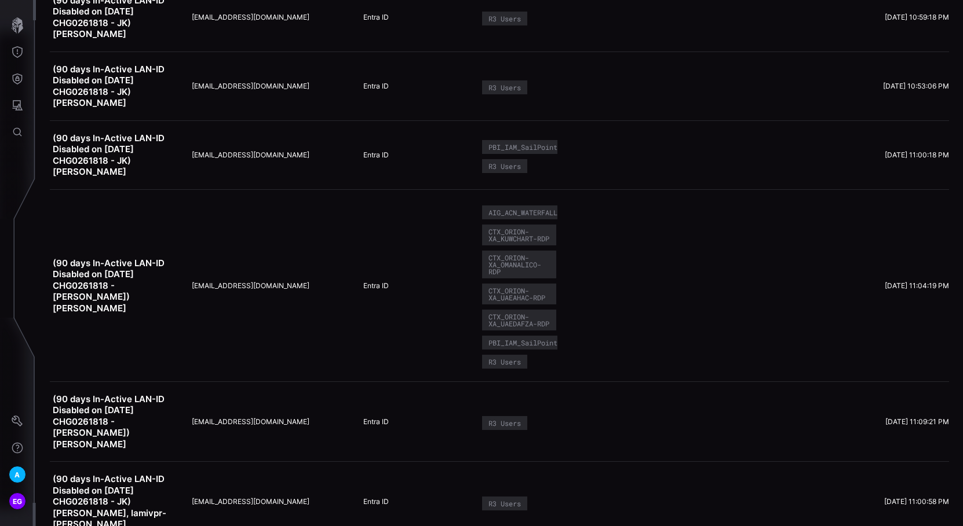
scroll to position [9913, 0]
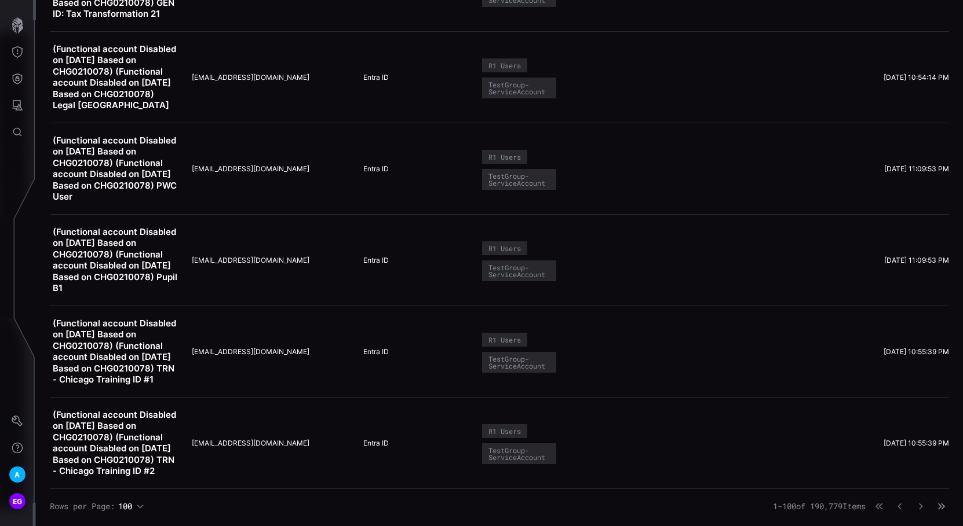
click at [937, 505] on icon "button" at bounding box center [941, 507] width 8 height 8
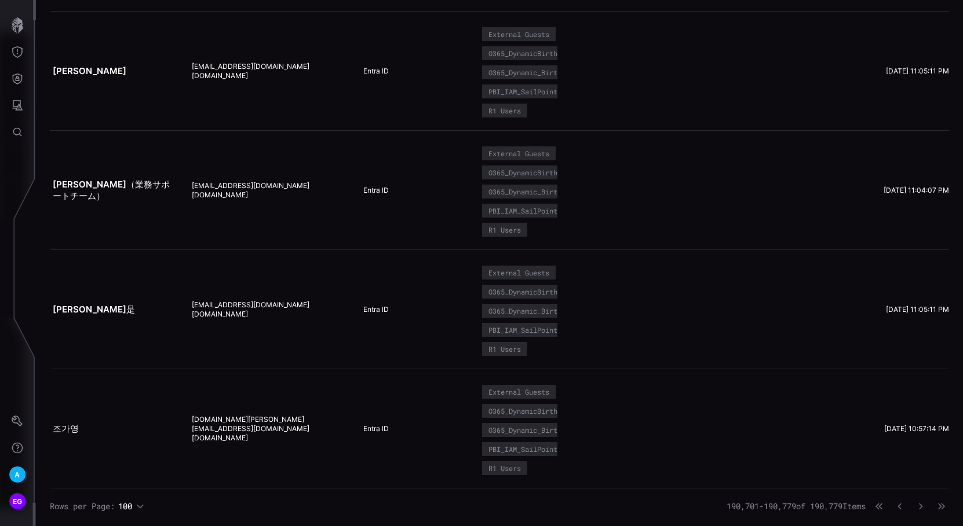
scroll to position [9526, 0]
click at [895, 507] on icon "button" at bounding box center [899, 507] width 8 height 8
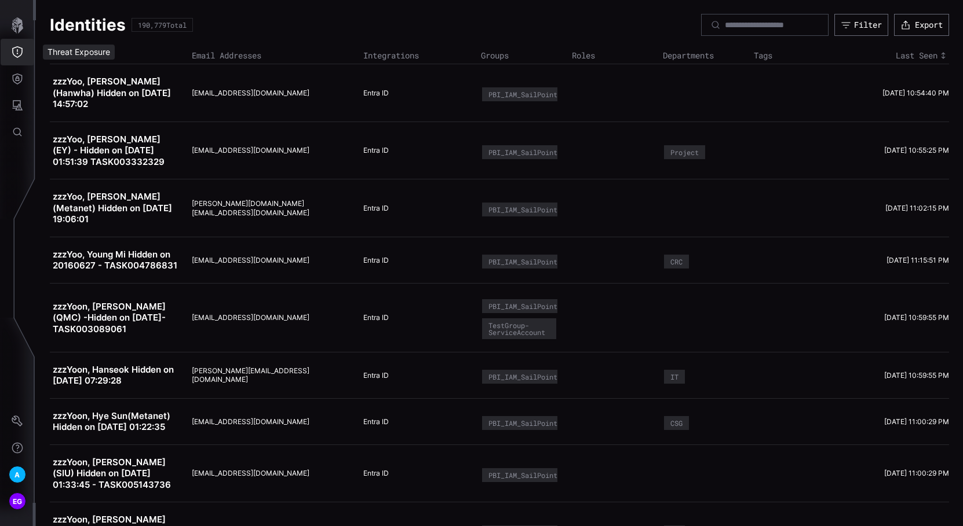
click at [21, 55] on icon "Threat Exposure" at bounding box center [18, 52] width 12 height 12
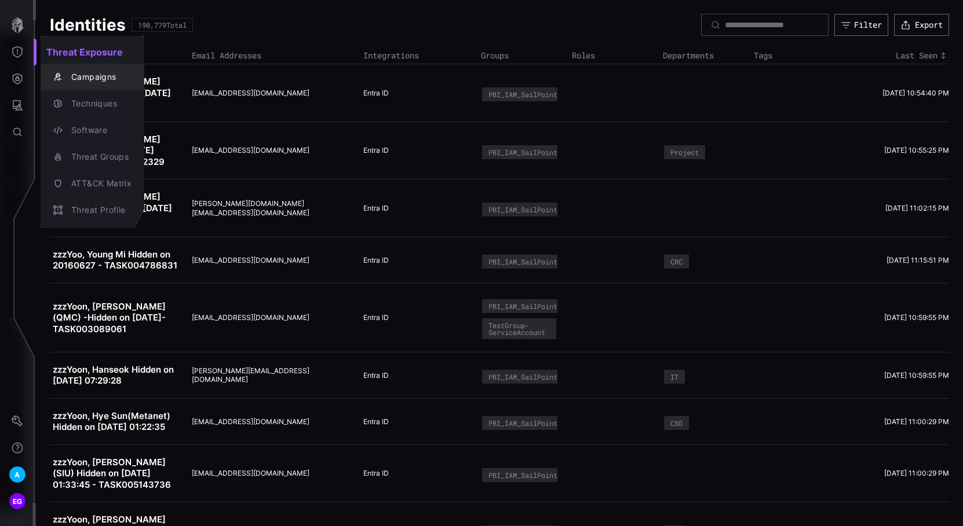
click at [111, 78] on div "Campaigns" at bounding box center [98, 77] width 66 height 14
